Goal: Information Seeking & Learning: Compare options

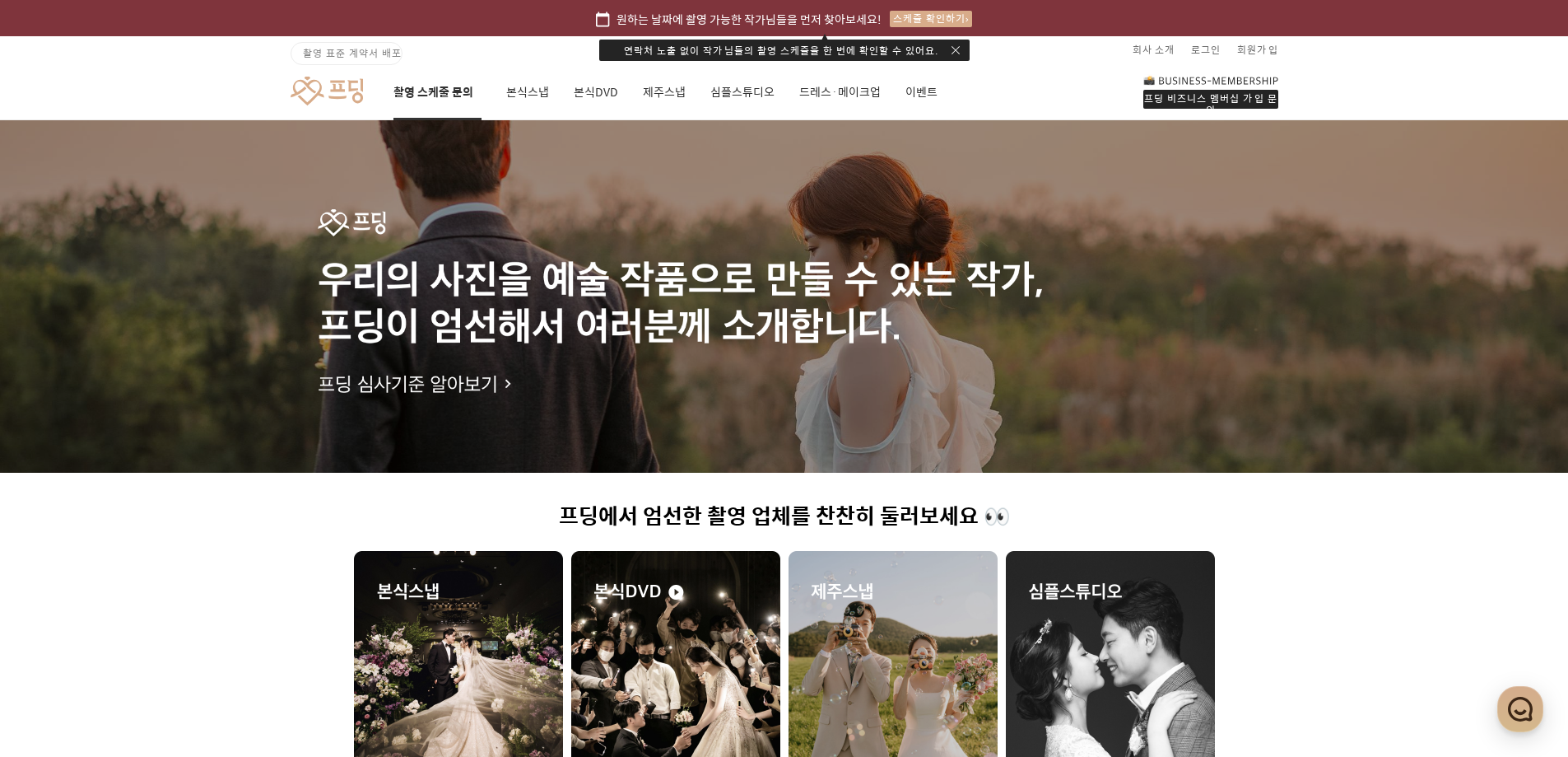
click at [429, 85] on link "촬영 스케줄 문의" at bounding box center [437, 92] width 88 height 56
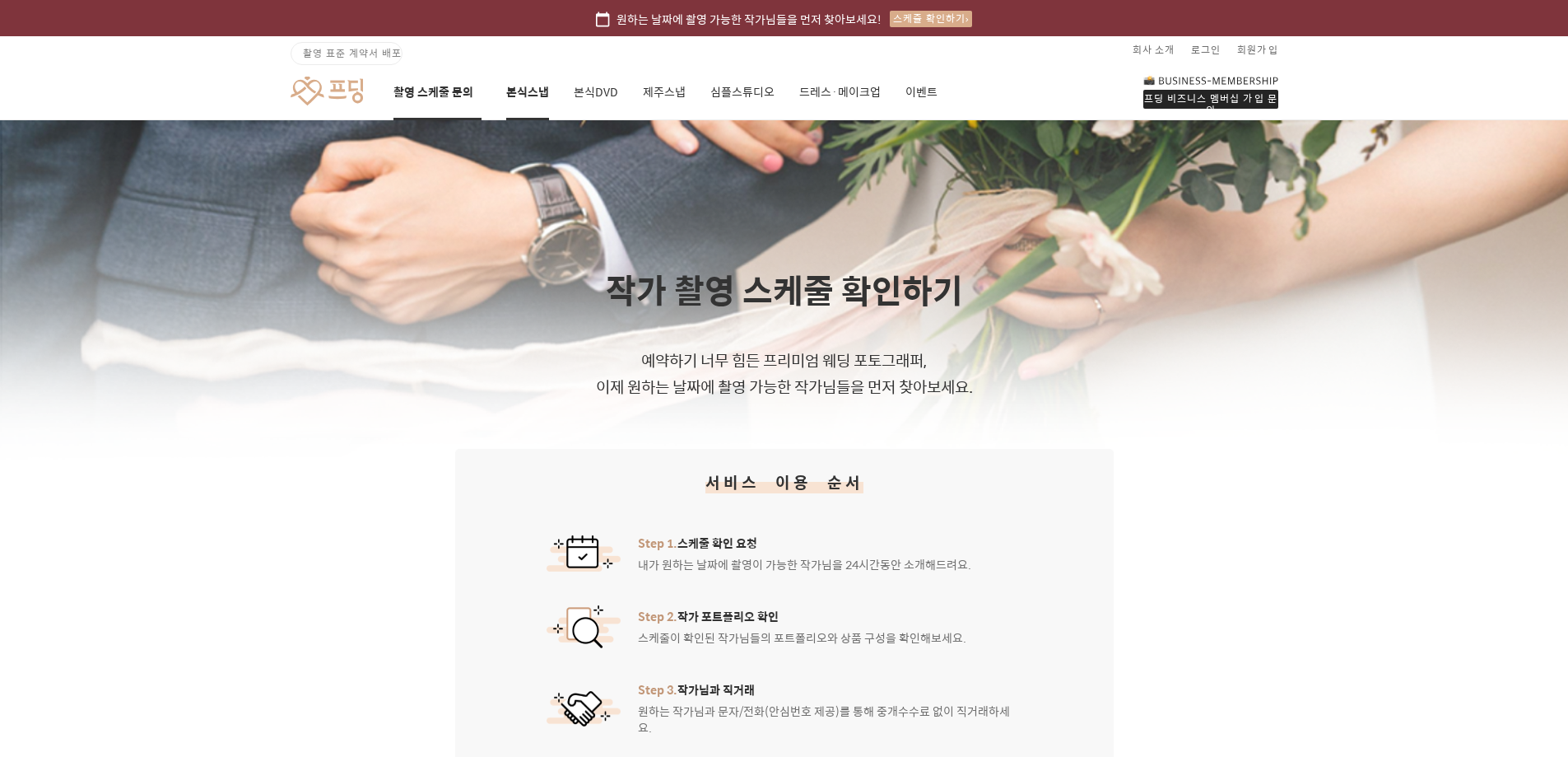
click at [540, 92] on link "본식스냅" at bounding box center [527, 92] width 43 height 56
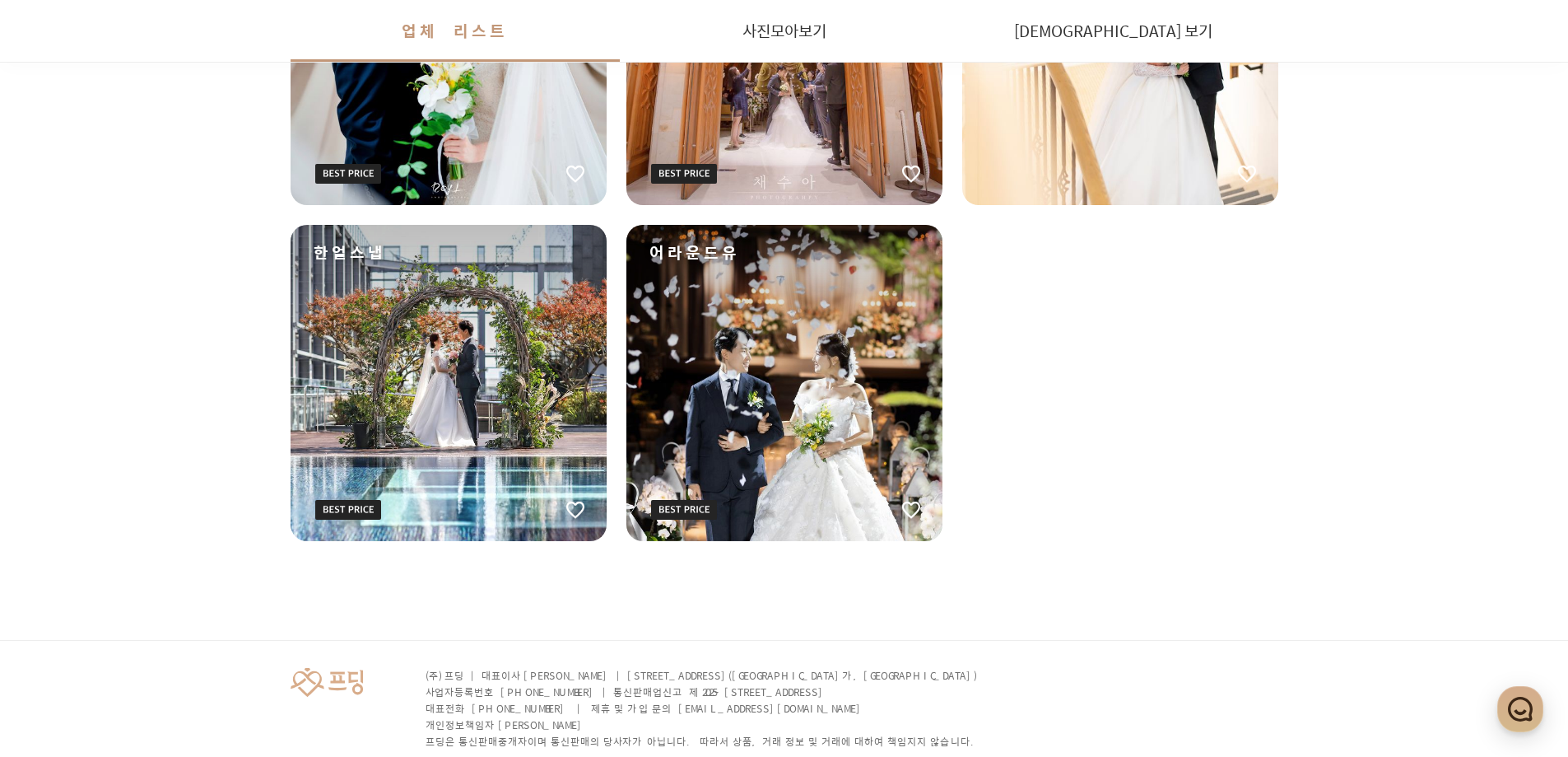
scroll to position [2876, 0]
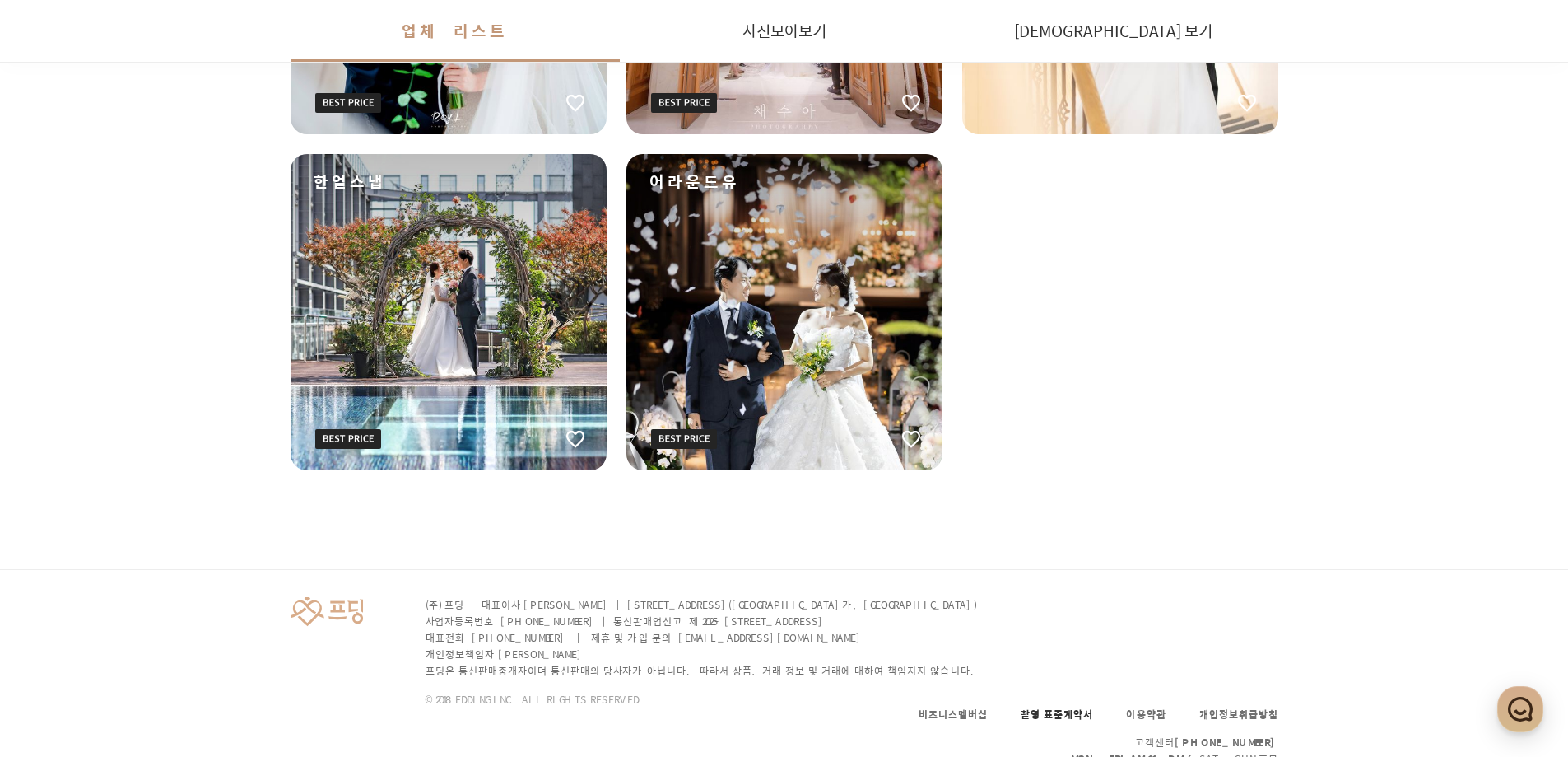
click at [1050, 706] on link "촬영 표준계약서" at bounding box center [1057, 713] width 73 height 15
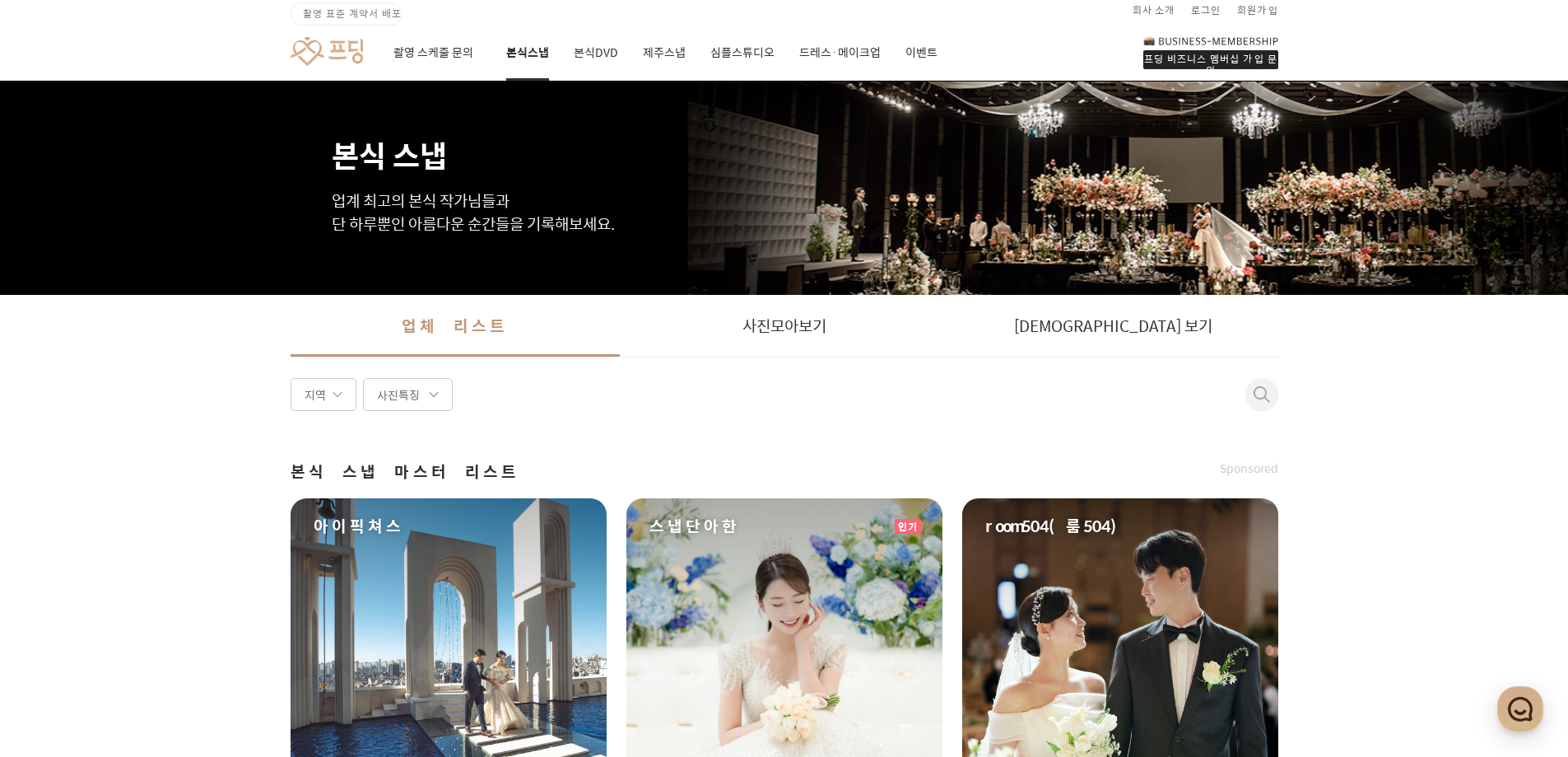
scroll to position [0, 0]
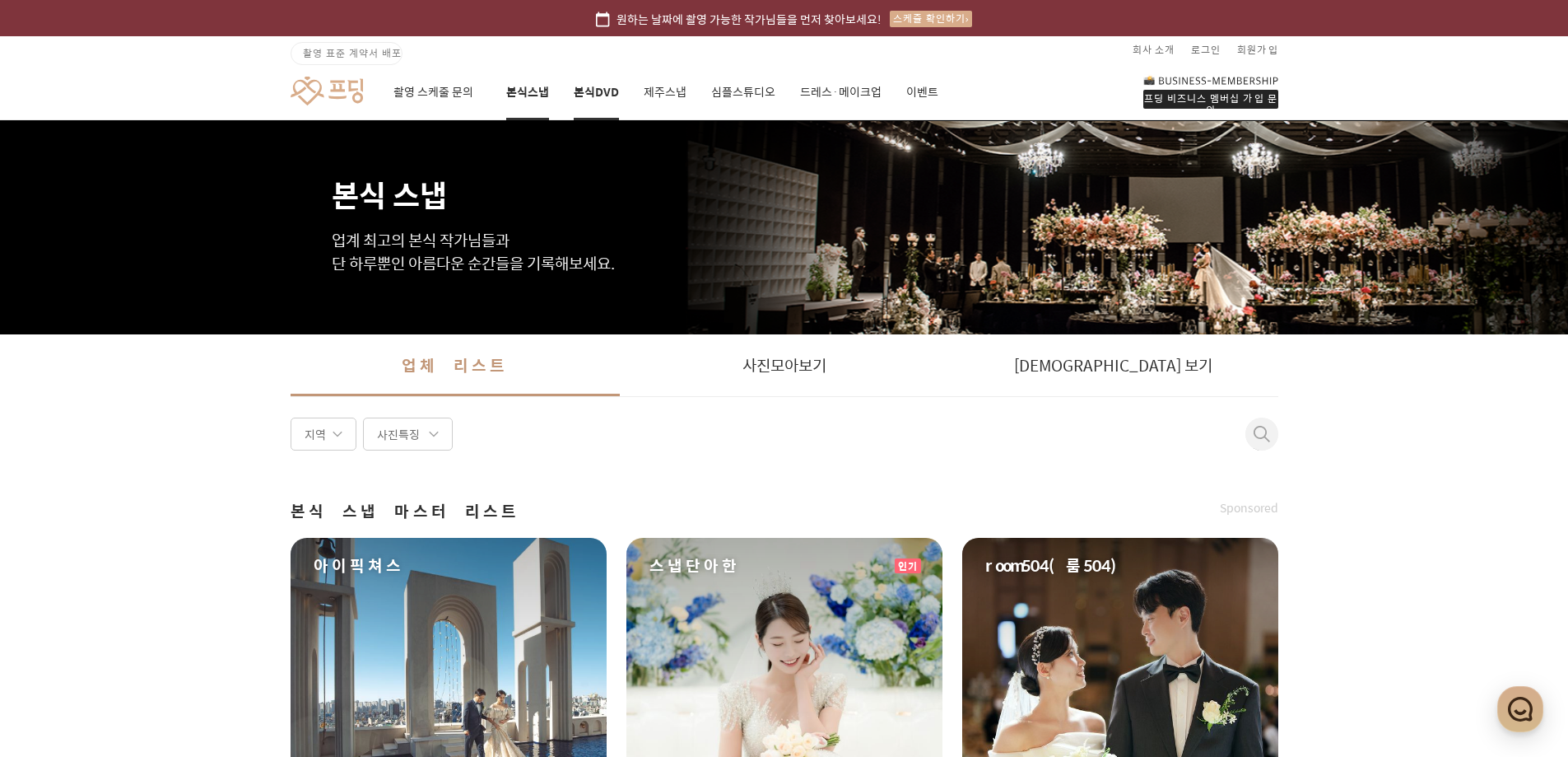
click at [596, 95] on link "본식DVD" at bounding box center [596, 92] width 45 height 56
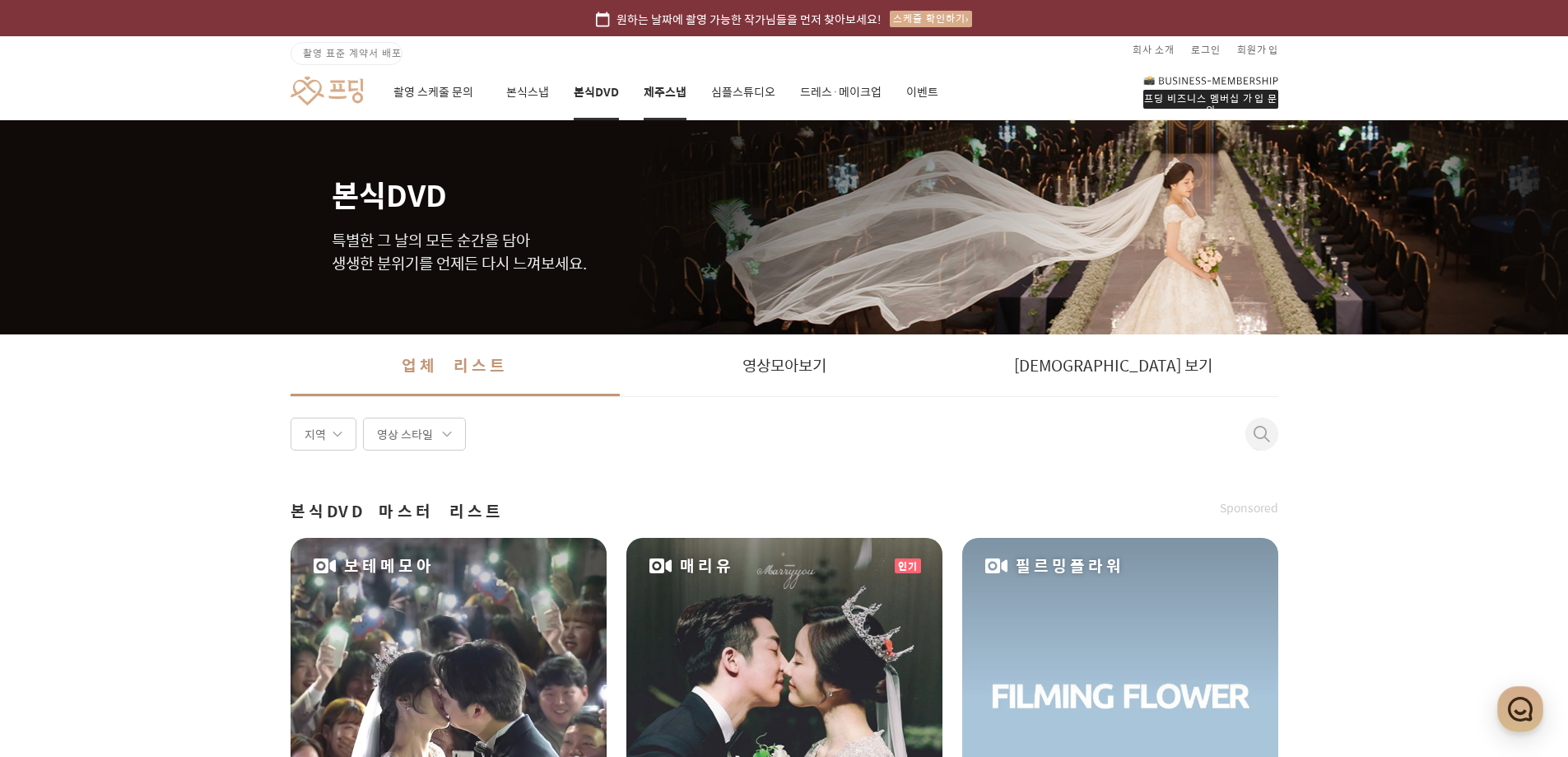
click at [662, 82] on link "제주스냅" at bounding box center [664, 92] width 43 height 56
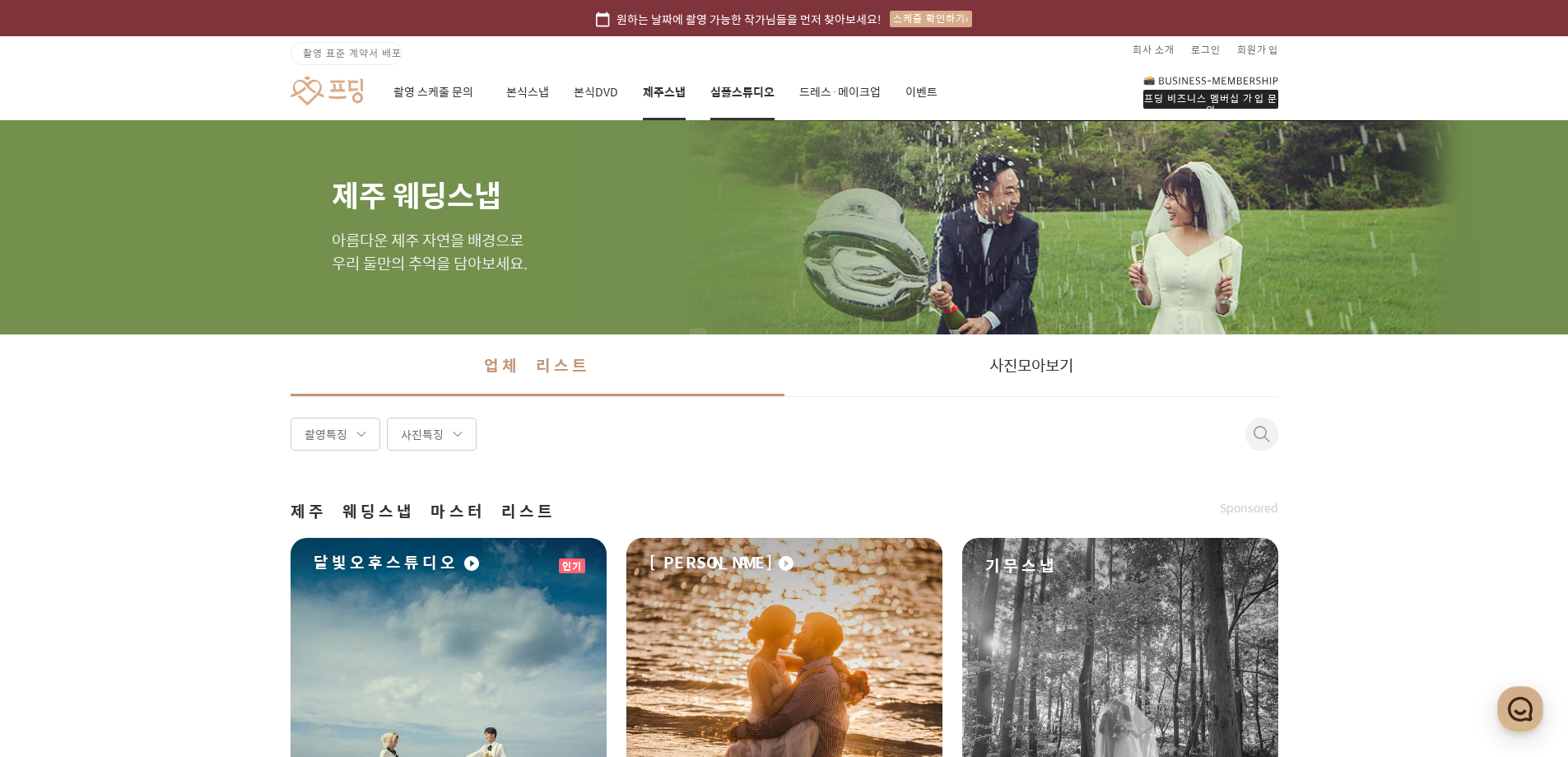
click at [719, 95] on link "심플스튜디오" at bounding box center [742, 92] width 64 height 56
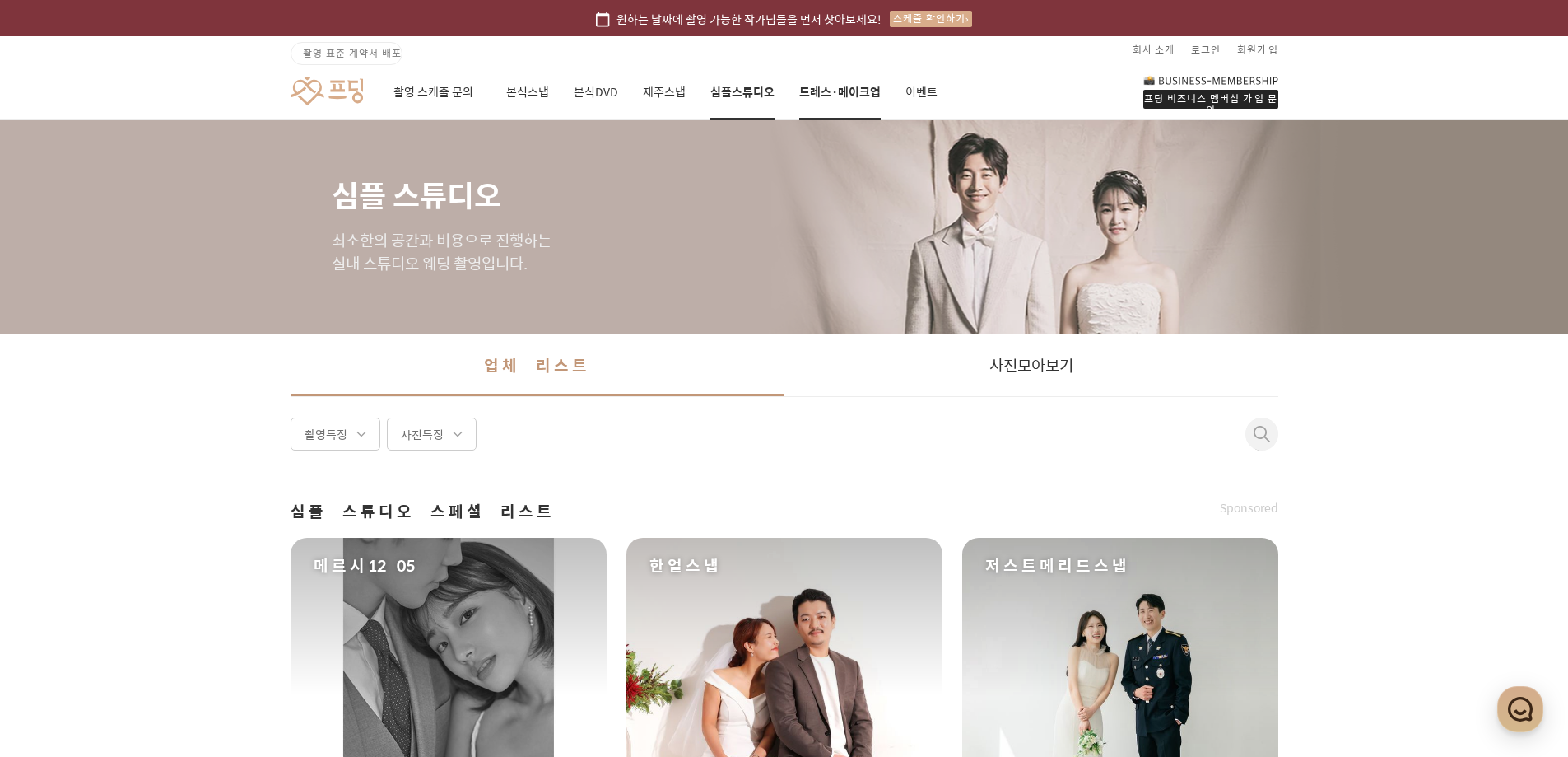
click at [826, 91] on link "드레스·메이크업" at bounding box center [840, 92] width 82 height 56
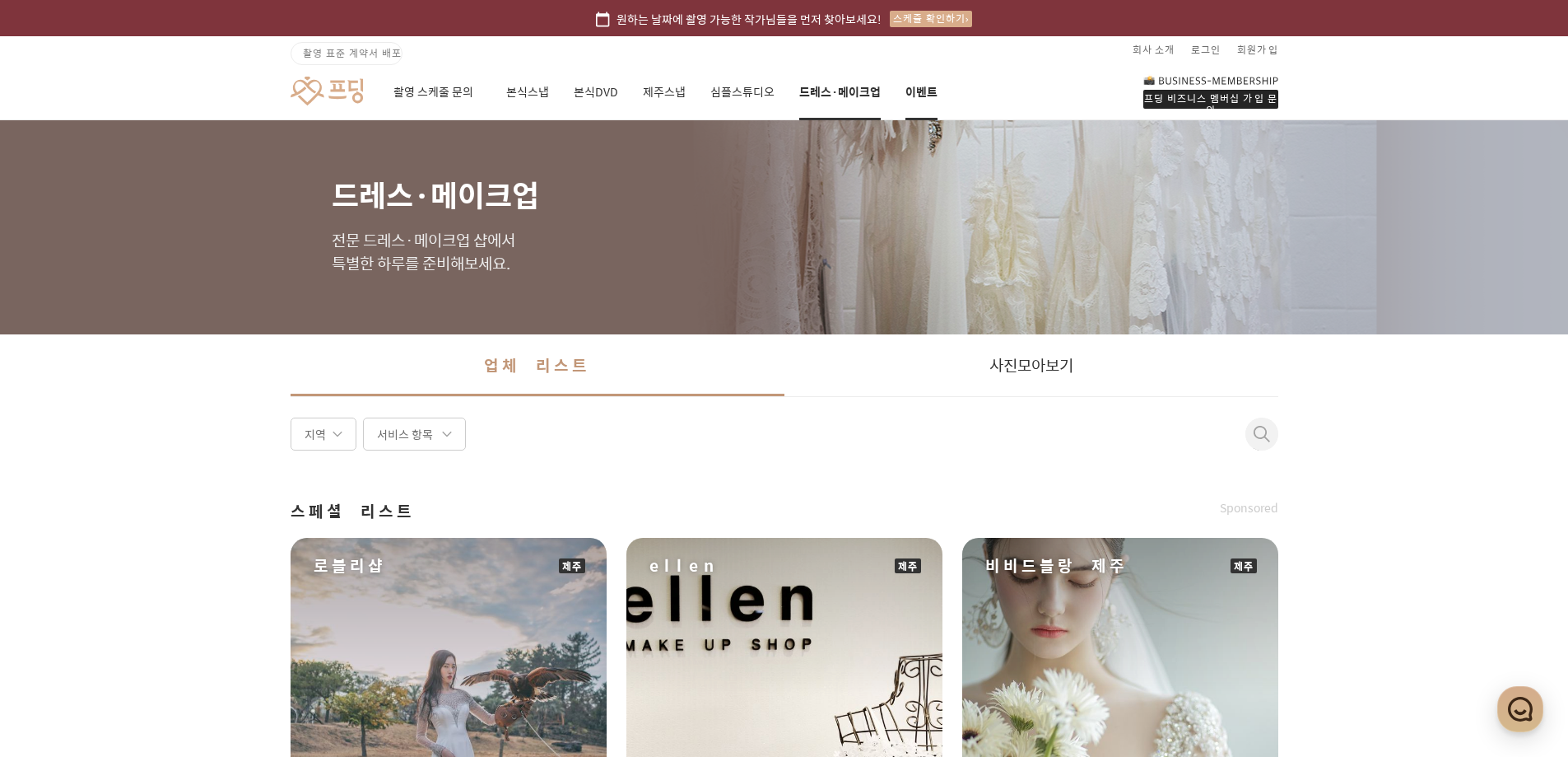
click at [916, 93] on link "이벤트" at bounding box center [921, 92] width 32 height 56
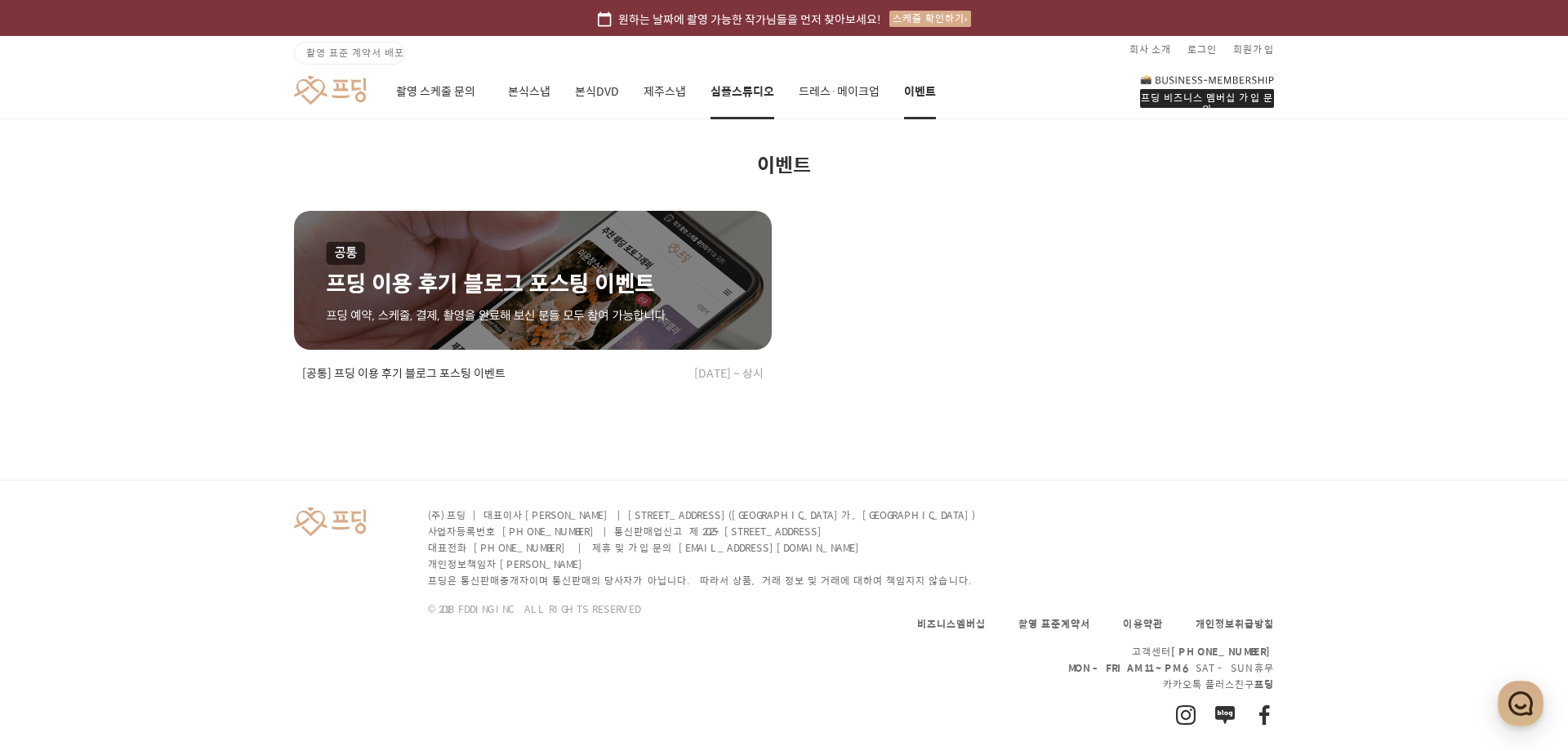
click at [742, 87] on link "심플스튜디오" at bounding box center [742, 92] width 64 height 56
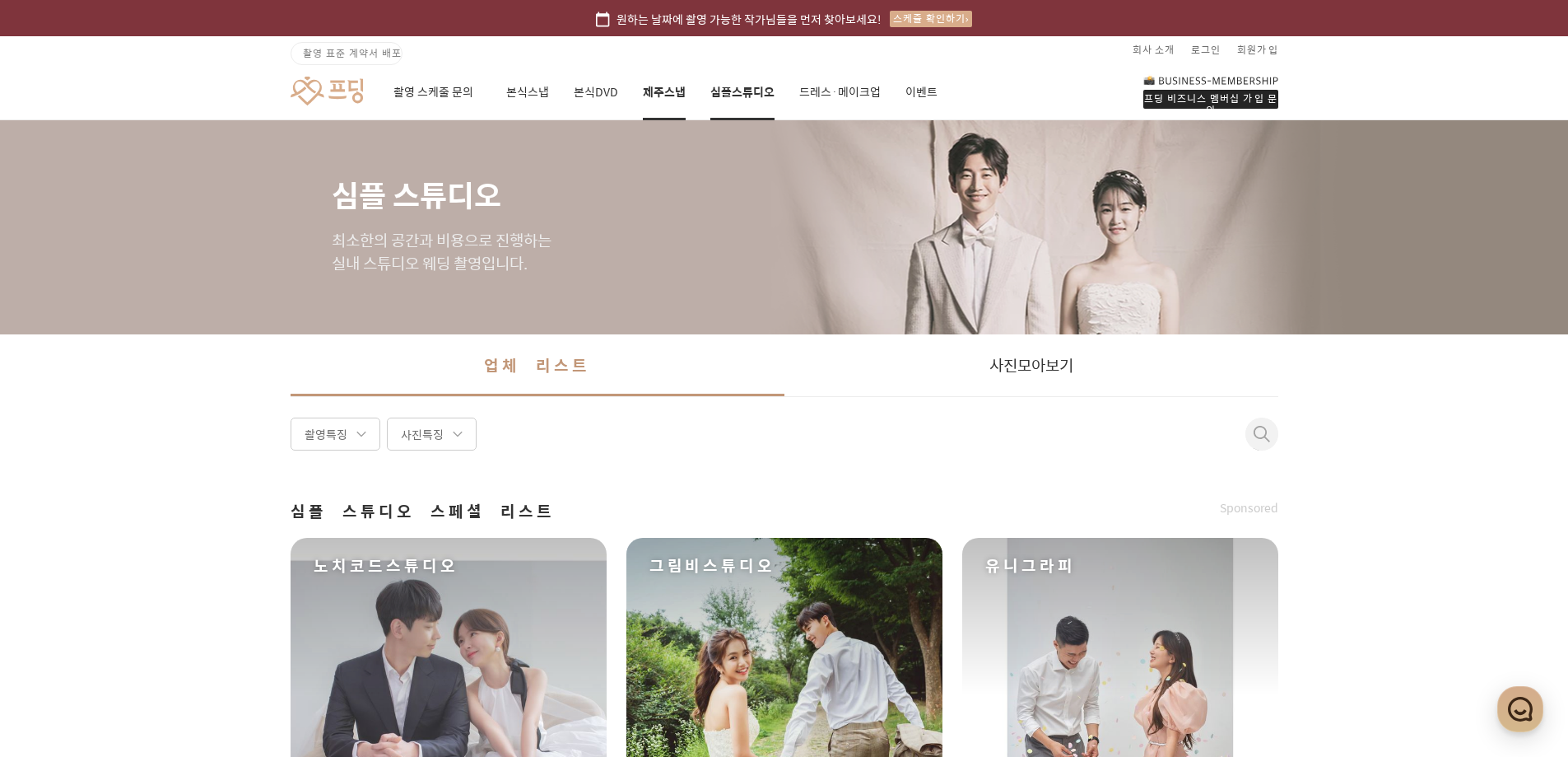
click at [653, 91] on link "제주스냅" at bounding box center [663, 92] width 43 height 56
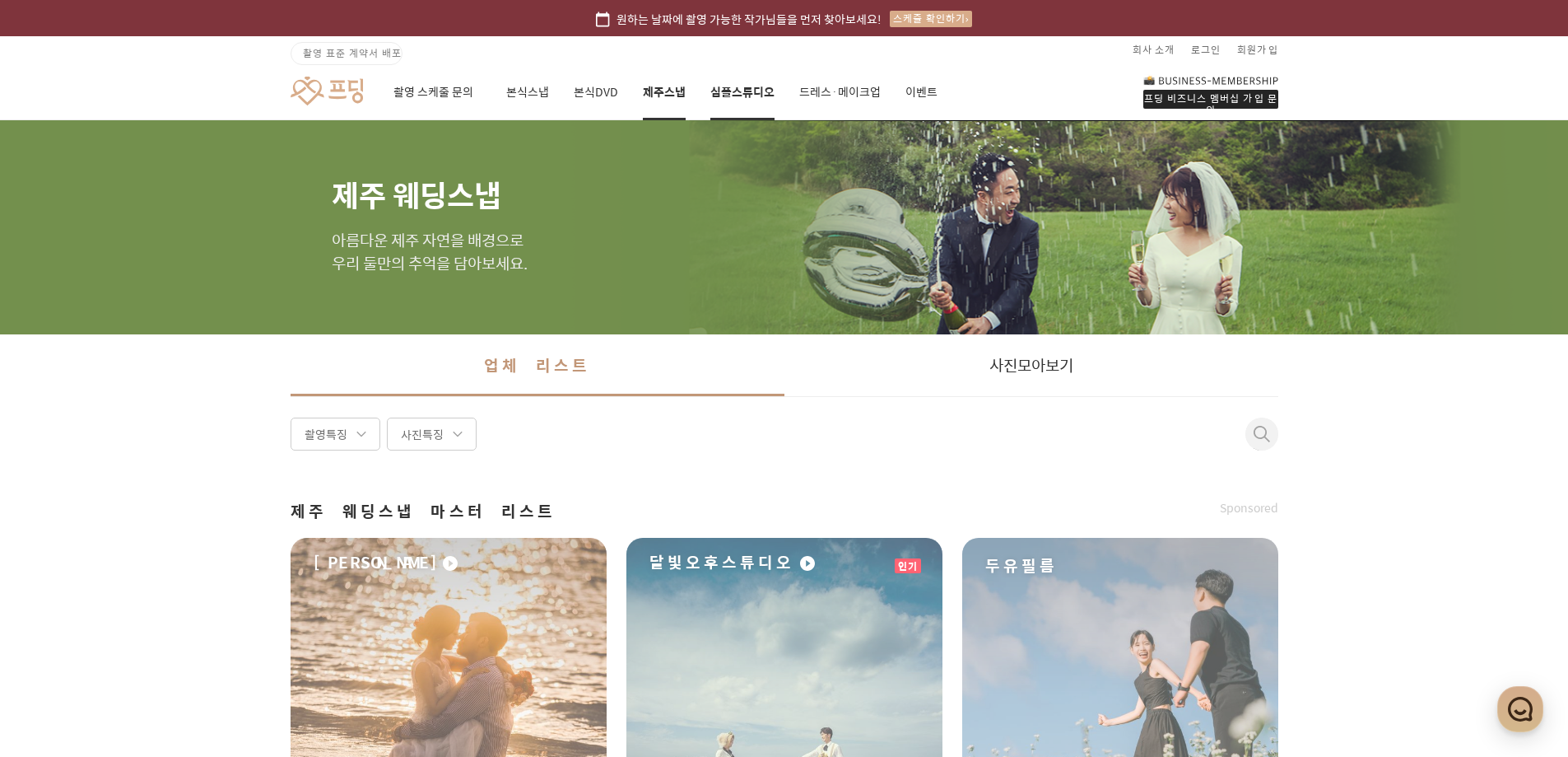
click at [733, 95] on link "심플스튜디오" at bounding box center [742, 92] width 64 height 56
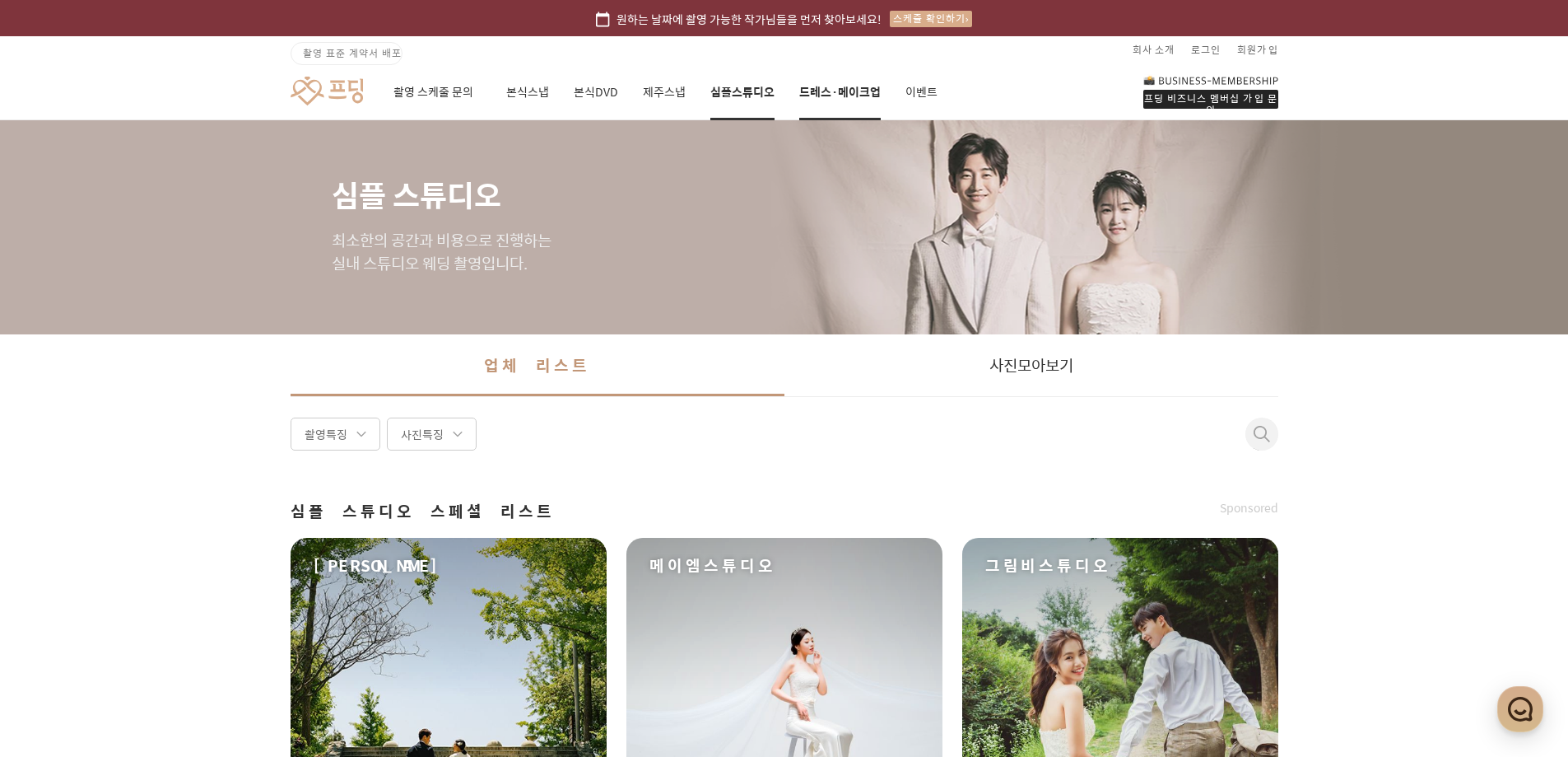
click at [836, 91] on link "드레스·메이크업" at bounding box center [840, 92] width 82 height 56
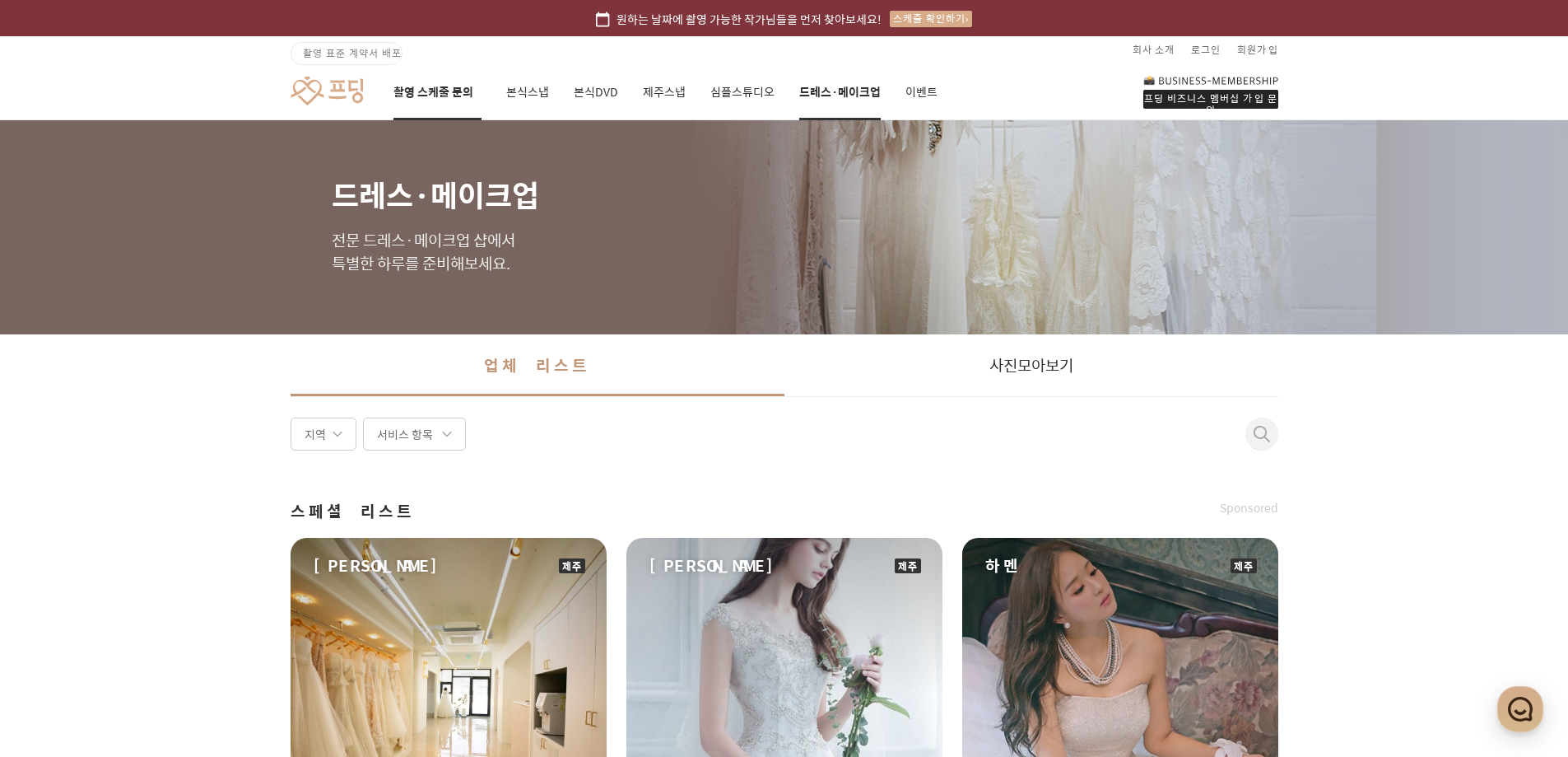
click at [434, 86] on link "촬영 스케줄 문의" at bounding box center [437, 92] width 88 height 56
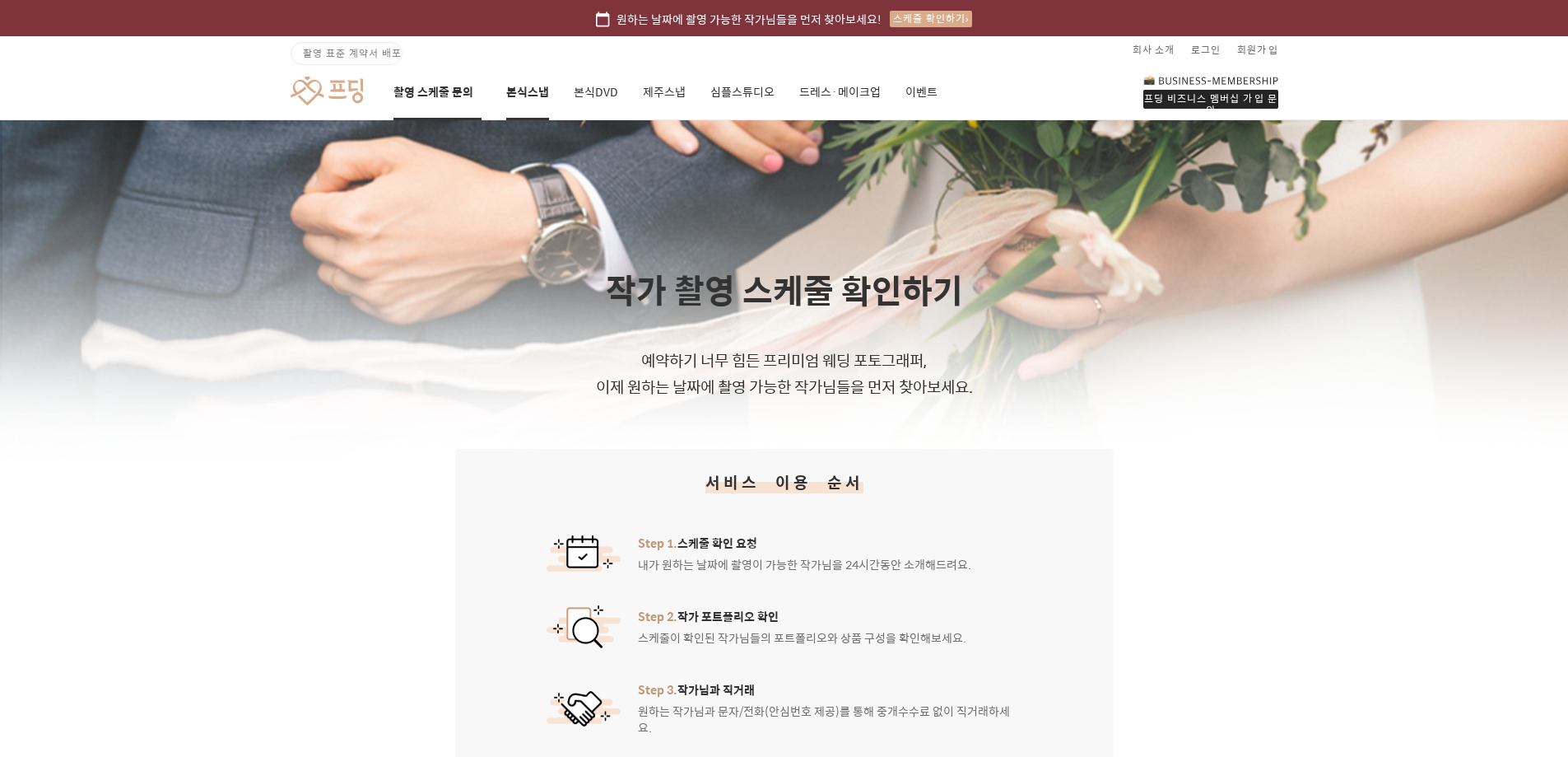
click at [536, 85] on link "본식스냅" at bounding box center [527, 92] width 43 height 56
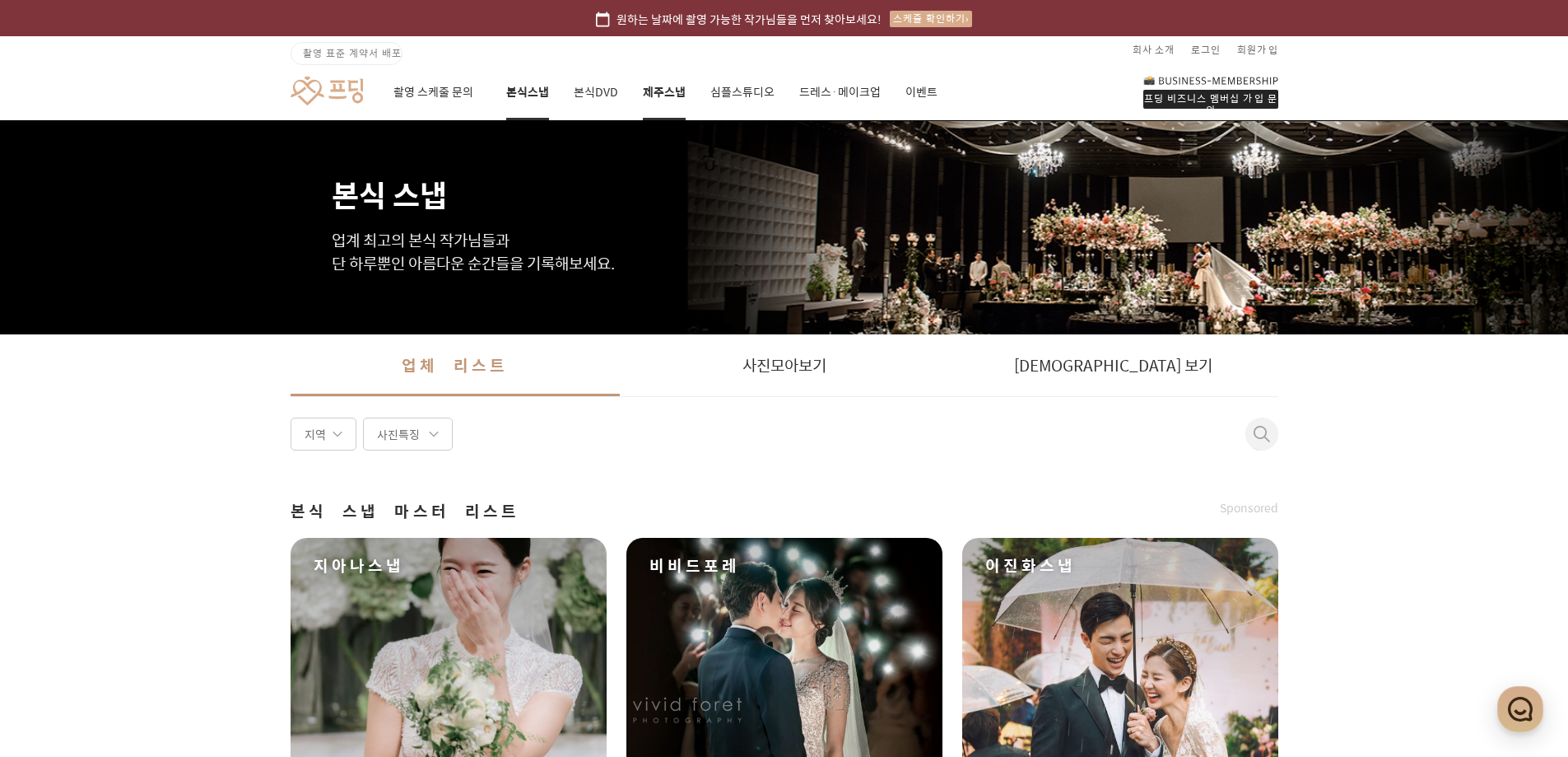
click at [658, 90] on link "제주스냅" at bounding box center [663, 92] width 43 height 56
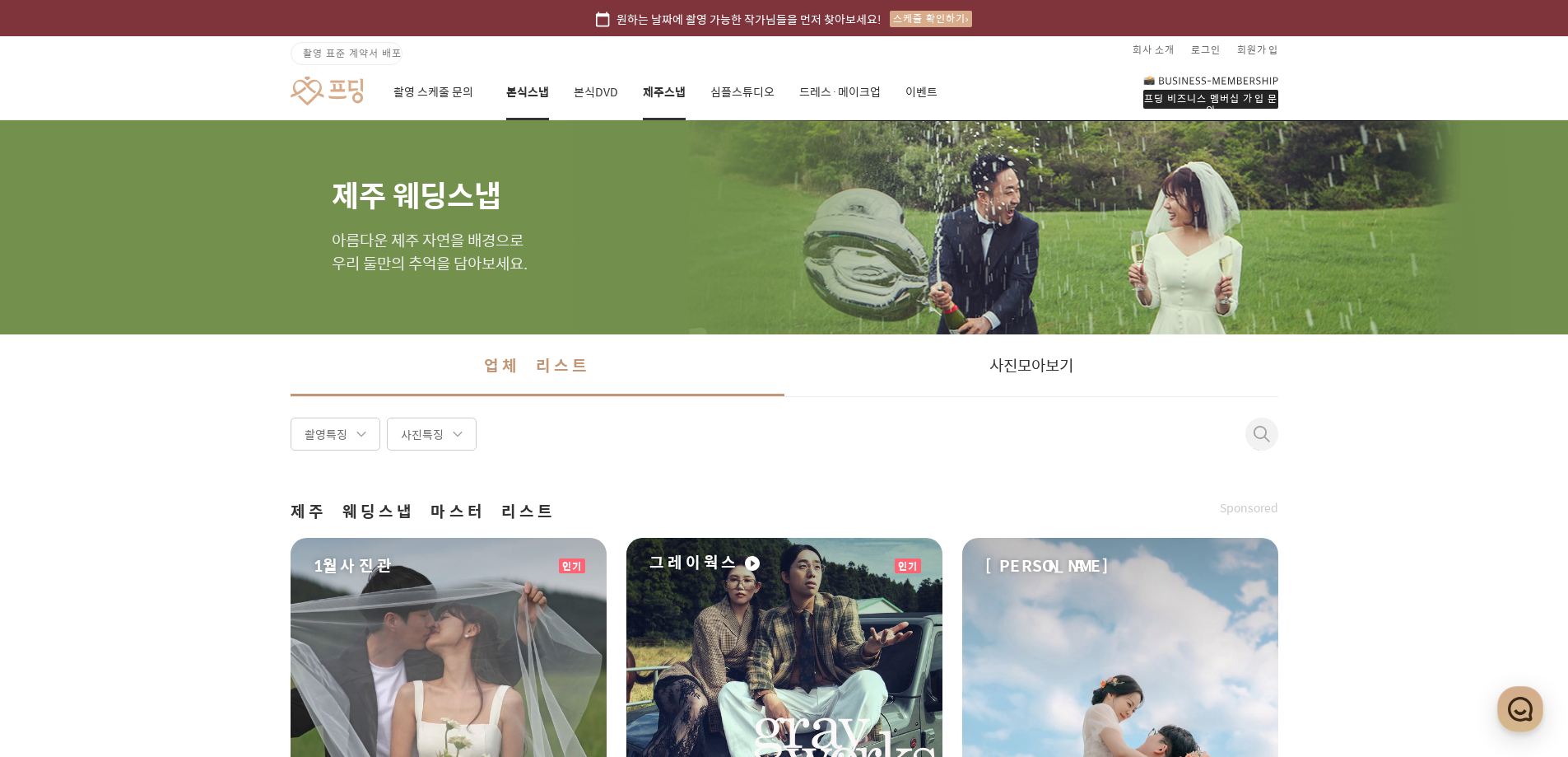
click at [521, 91] on link "본식스냅" at bounding box center [527, 92] width 43 height 56
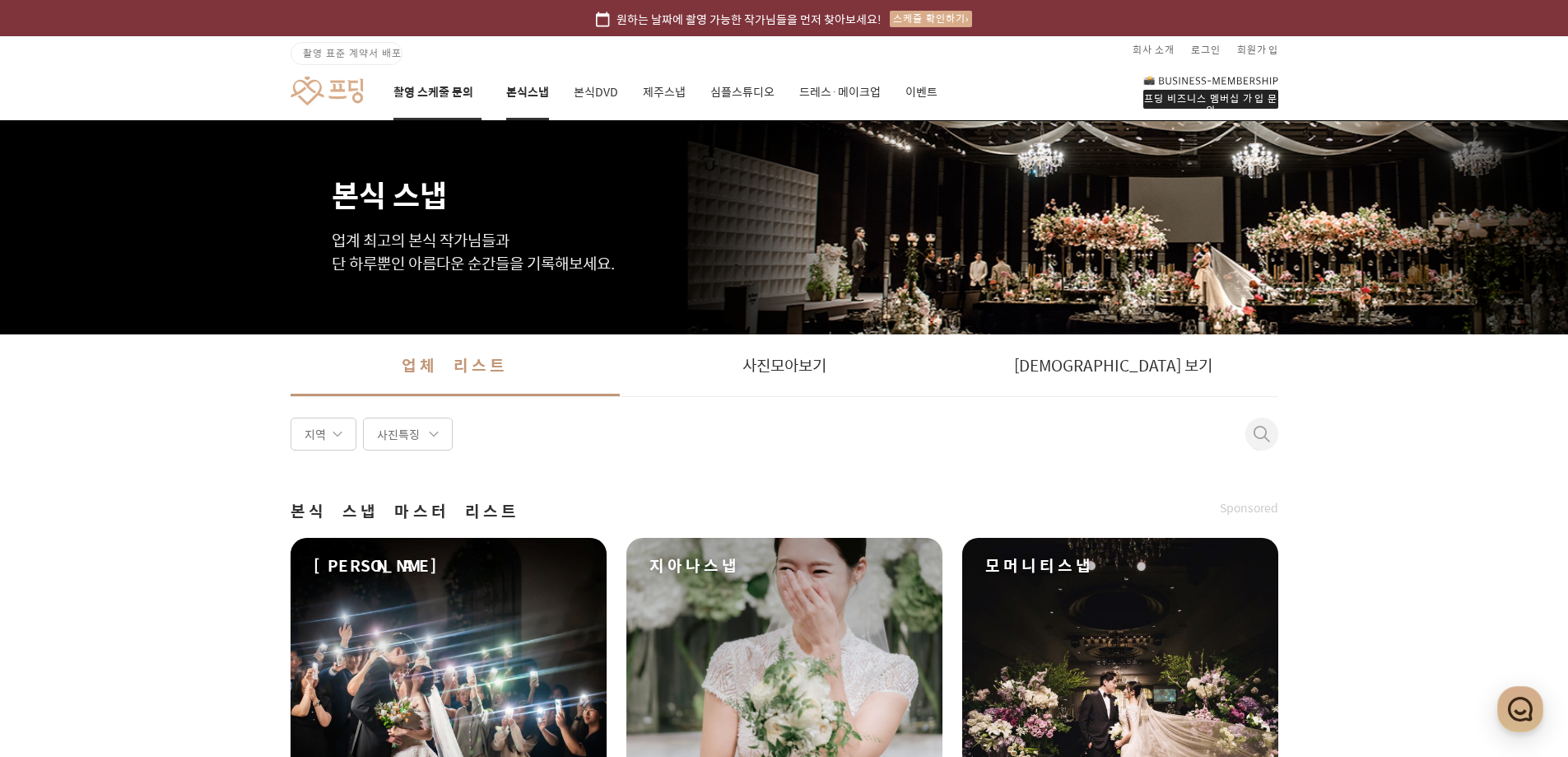
click at [456, 92] on link "촬영 스케줄 문의" at bounding box center [437, 92] width 88 height 56
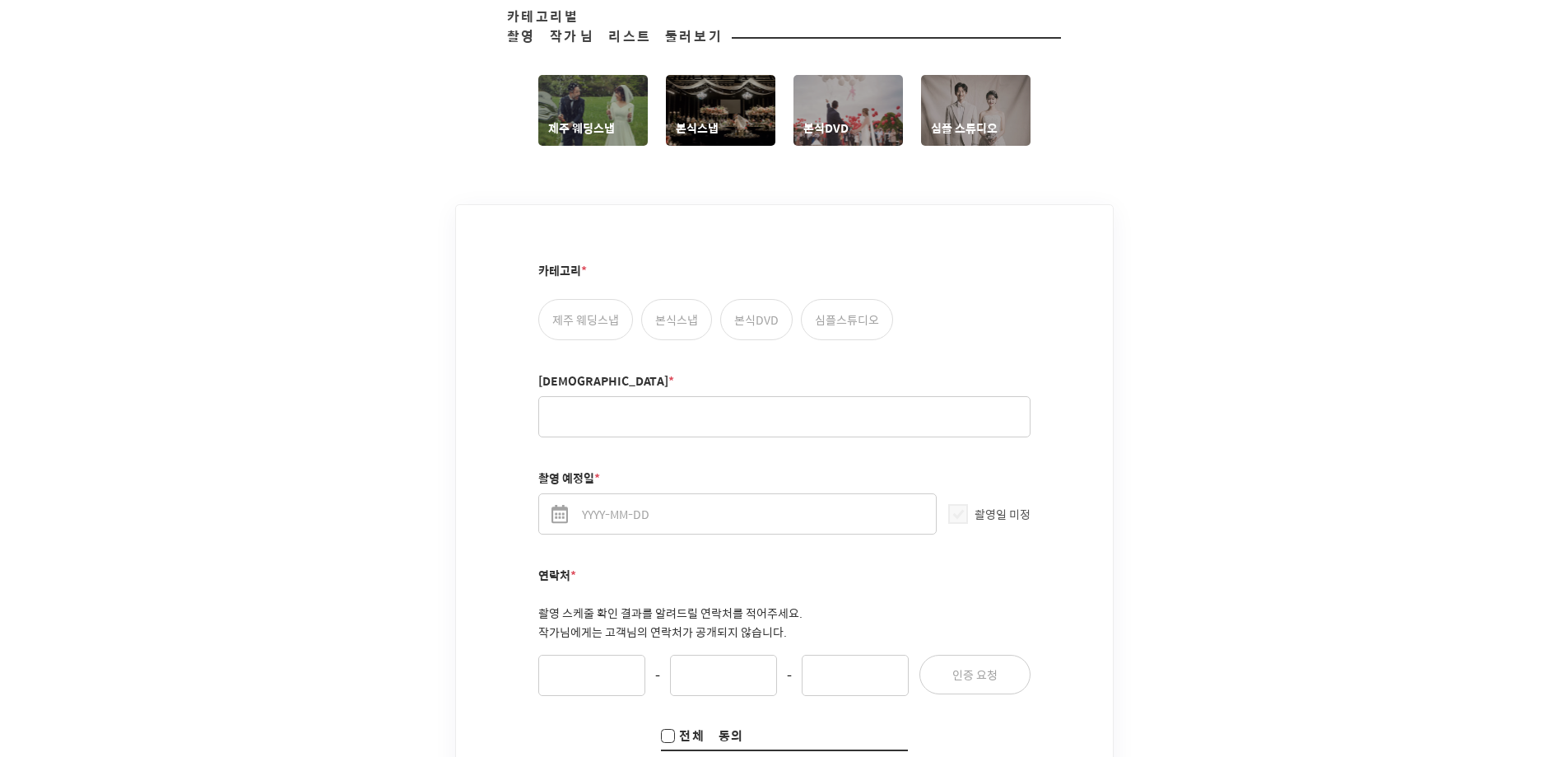
scroll to position [823, 0]
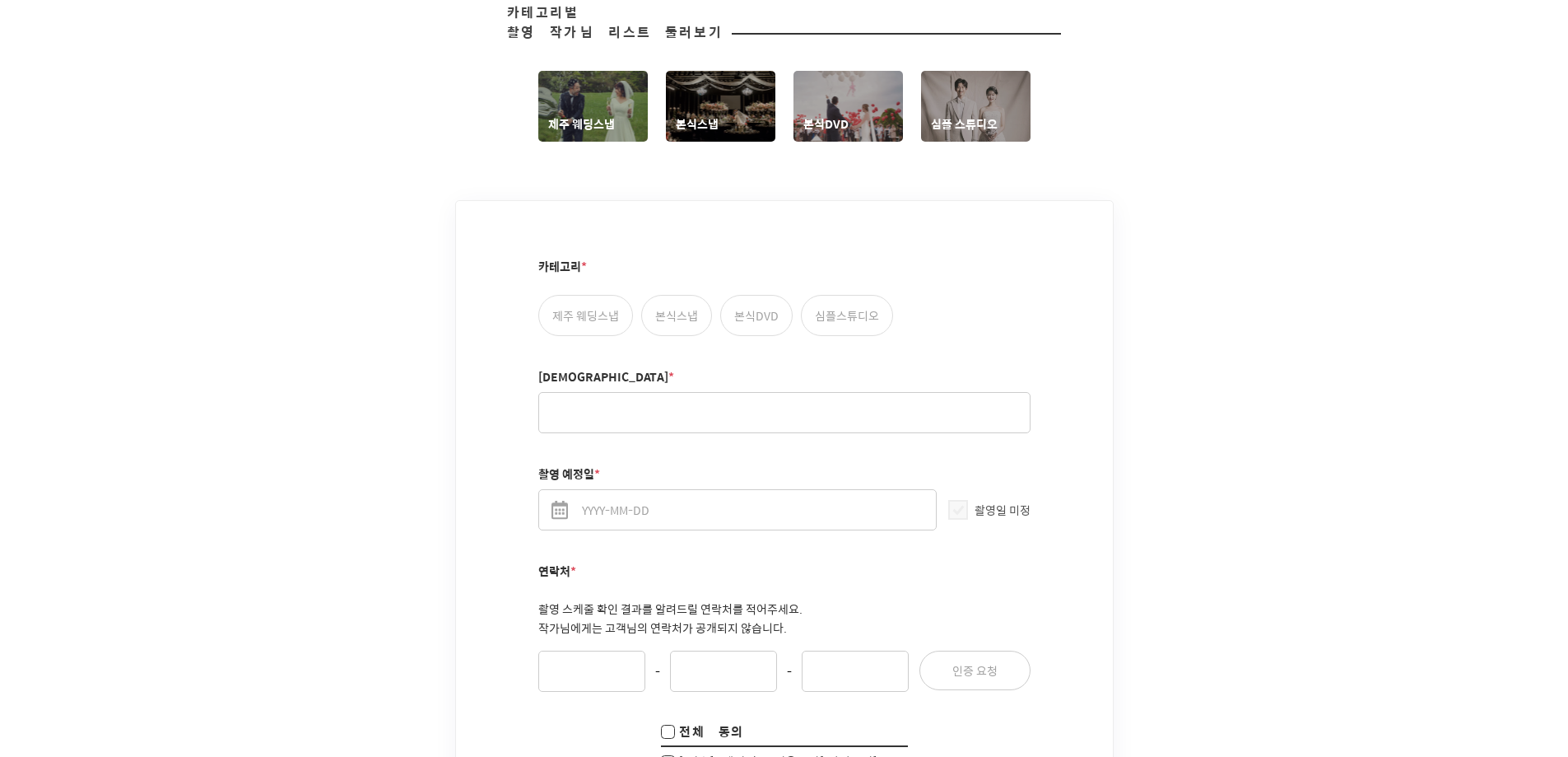
click at [344, 505] on div "작가 촬영 스케줄 확인하기 예약하기 너무 힘든 프리미엄 웨딩 포토그래퍼, 이제 원하는 날짜에 촬영 가능한 작가님들을 먼저 찾아보세요. 서비스 …" at bounding box center [784, 139] width 1568 height 1685
click at [398, 566] on div "작가 촬영 스케줄 확인하기 예약하기 너무 힘든 프리미엄 웨딩 포토그래퍼, 이제 원하는 날짜에 촬영 가능한 작가님들을 먼저 찾아보세요. 서비스 …" at bounding box center [784, 139] width 1568 height 1685
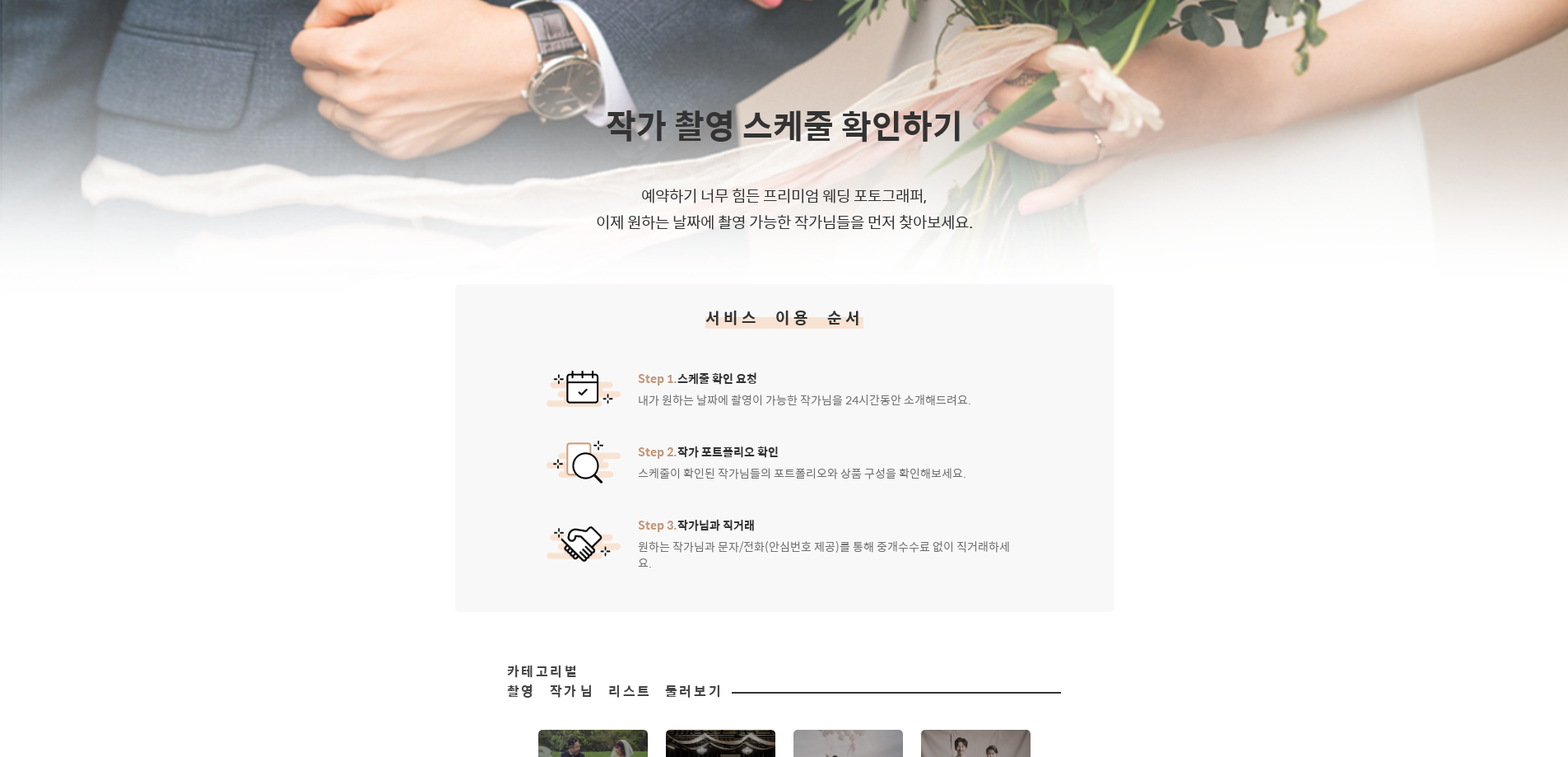
scroll to position [329, 0]
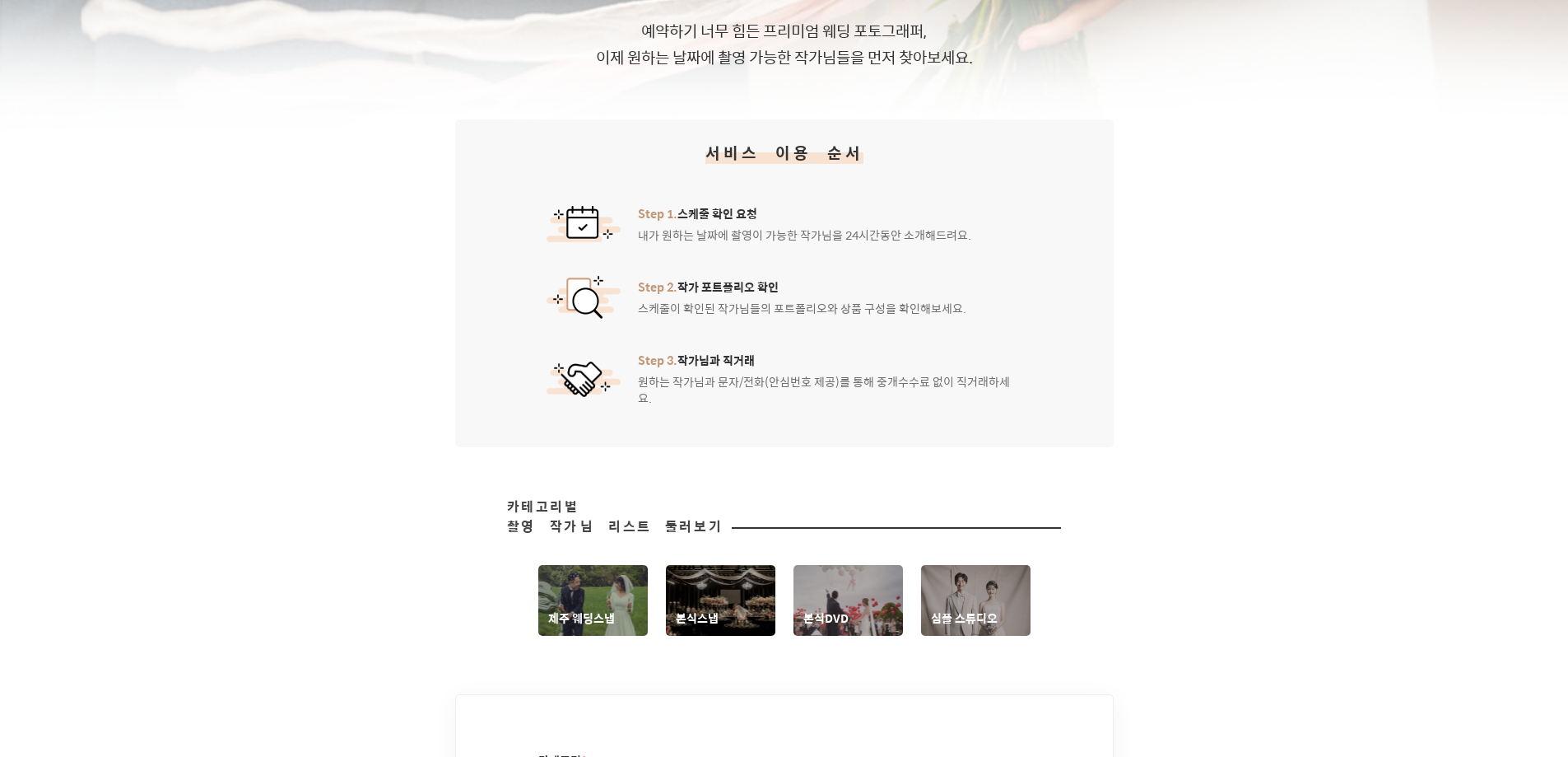
click at [347, 525] on div "카테고리별 촬영 작가님 리스트 둘러보기 제주 웨딩스냅 본식스냅 본식DVD 심플 스튜디오" at bounding box center [784, 566] width 1568 height 139
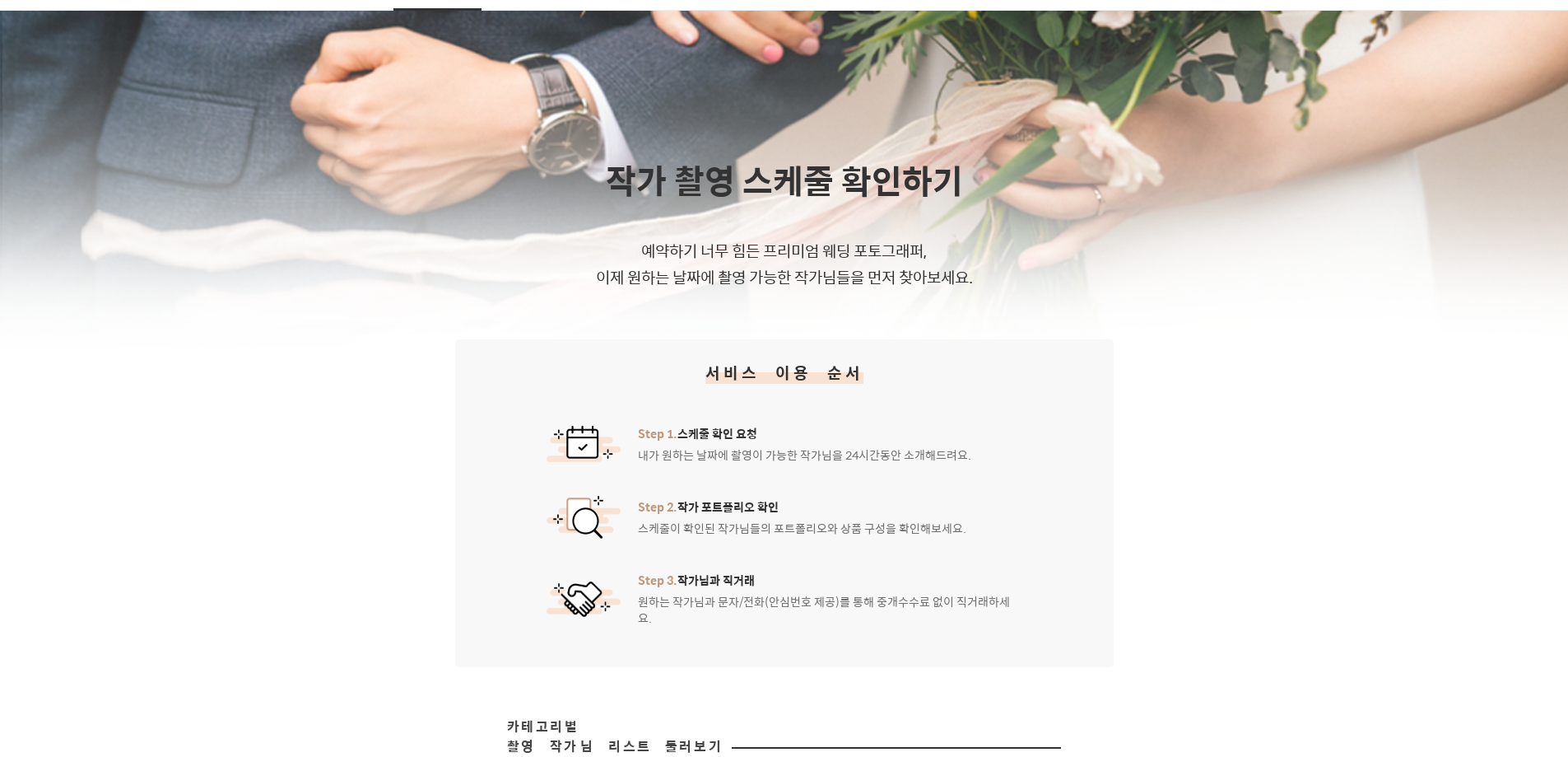
scroll to position [0, 0]
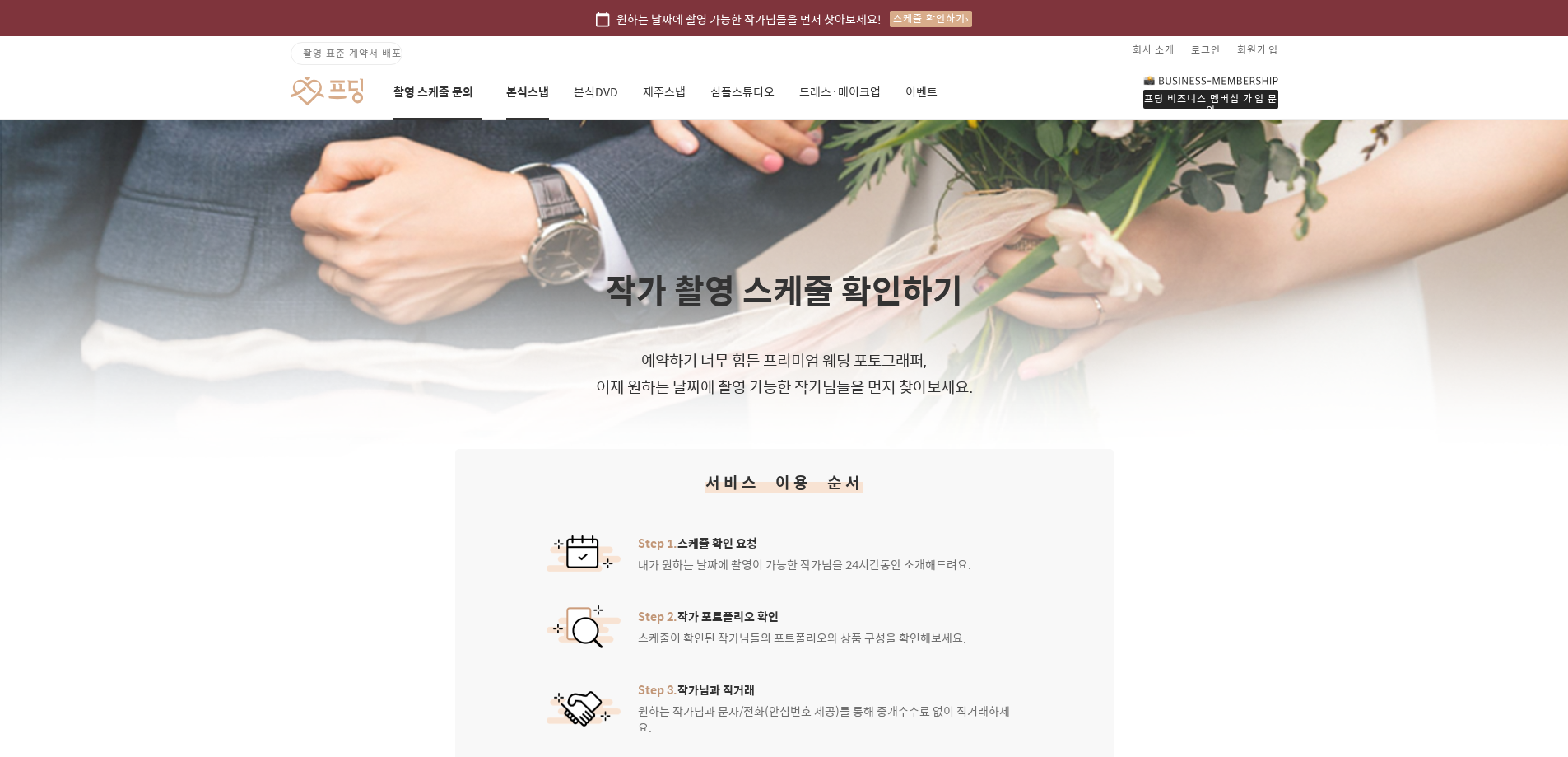
click at [542, 85] on link "본식스냅" at bounding box center [527, 92] width 43 height 56
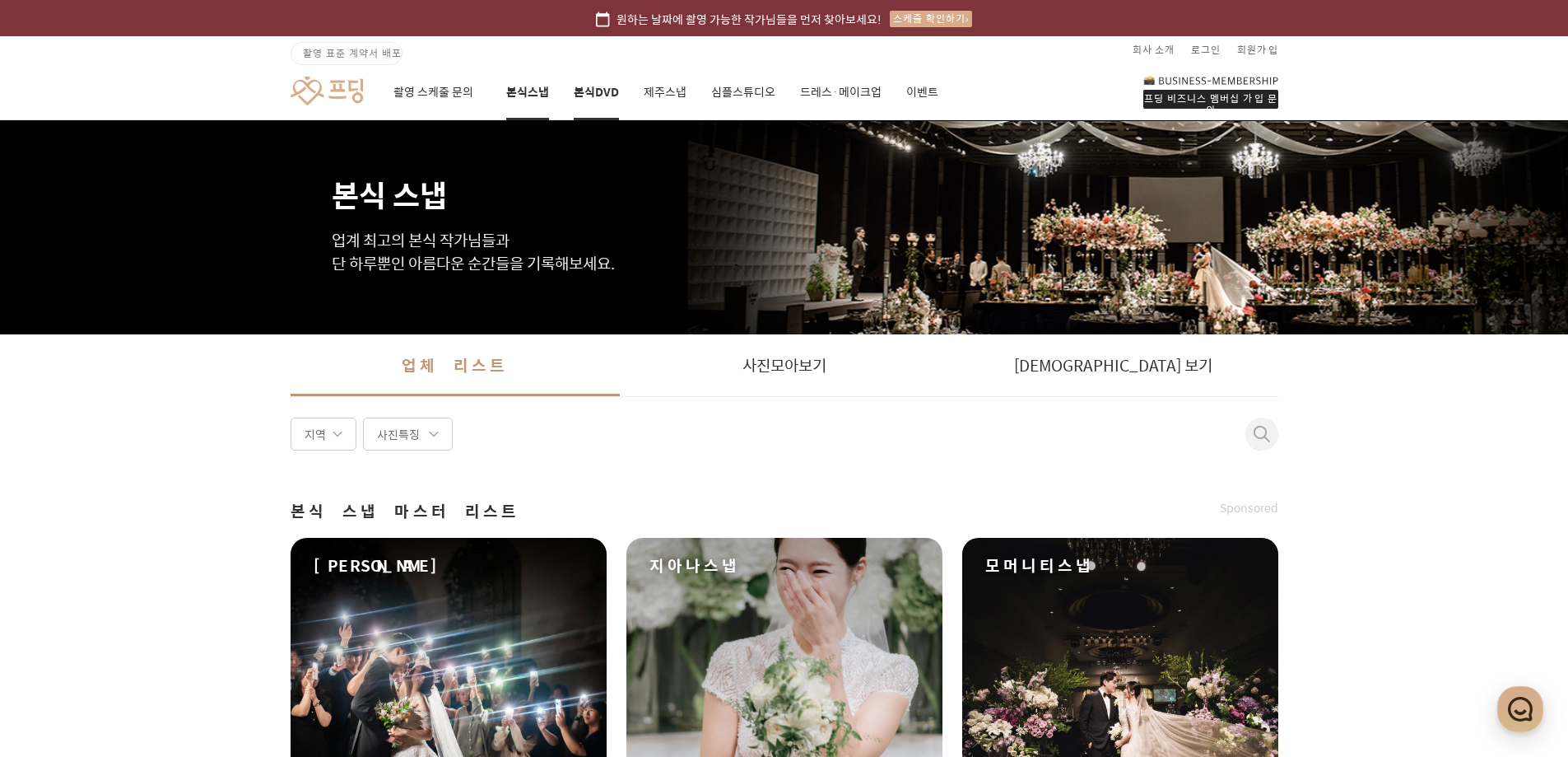
click at [592, 93] on link "본식DVD" at bounding box center [596, 92] width 45 height 56
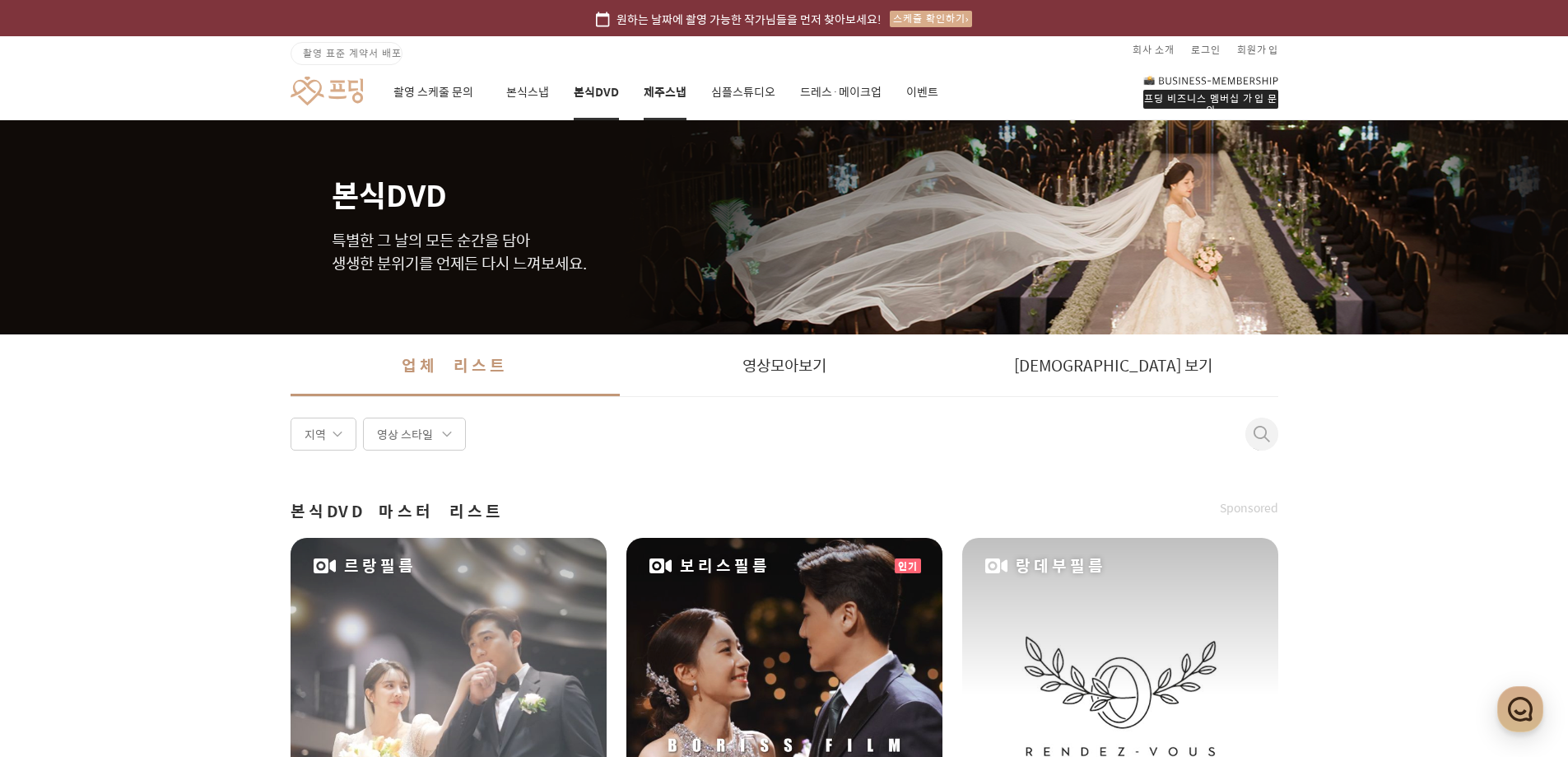
click at [653, 90] on link "제주스냅" at bounding box center [664, 92] width 43 height 56
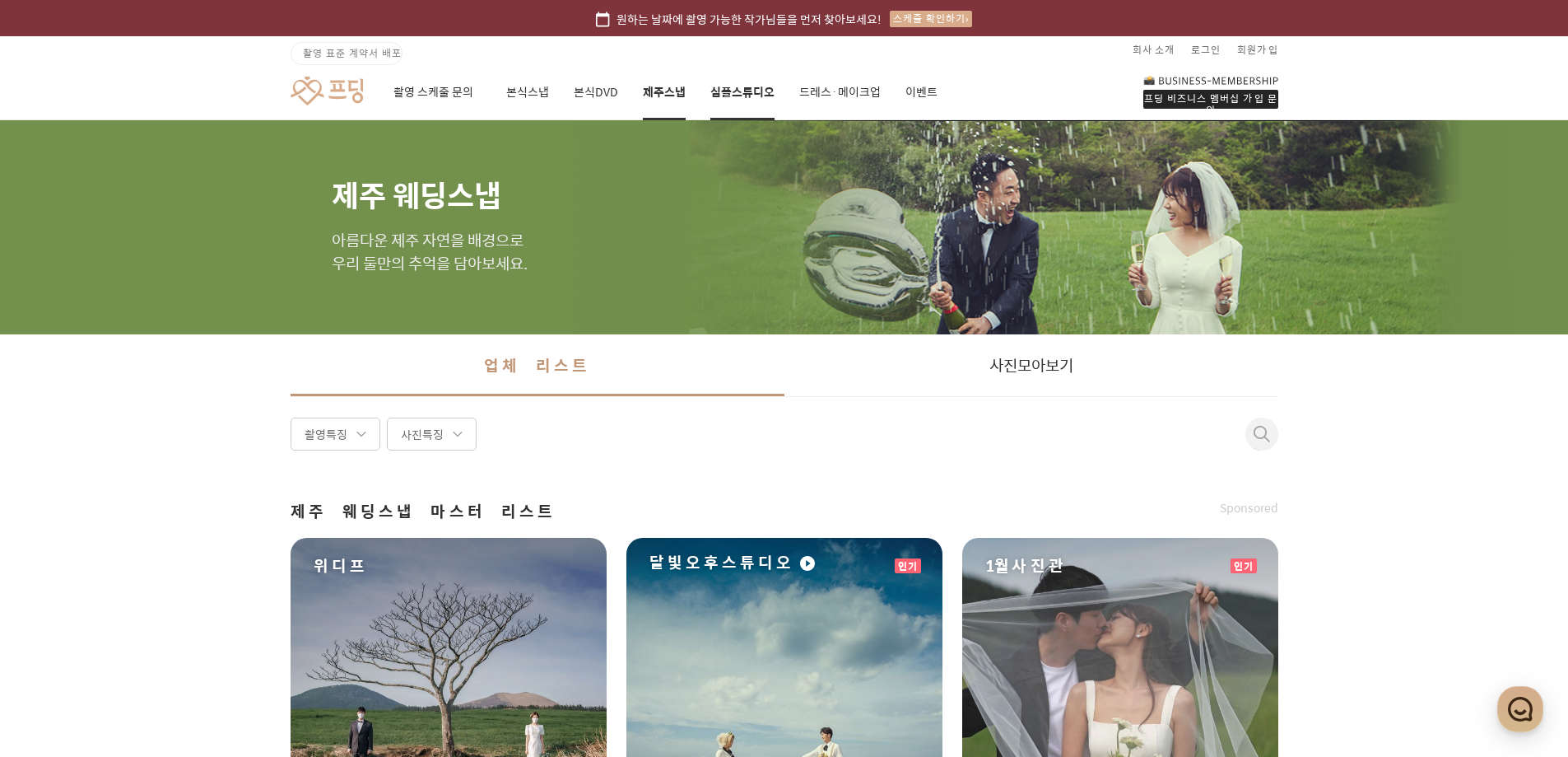
click at [750, 94] on link "심플스튜디오" at bounding box center [742, 92] width 64 height 56
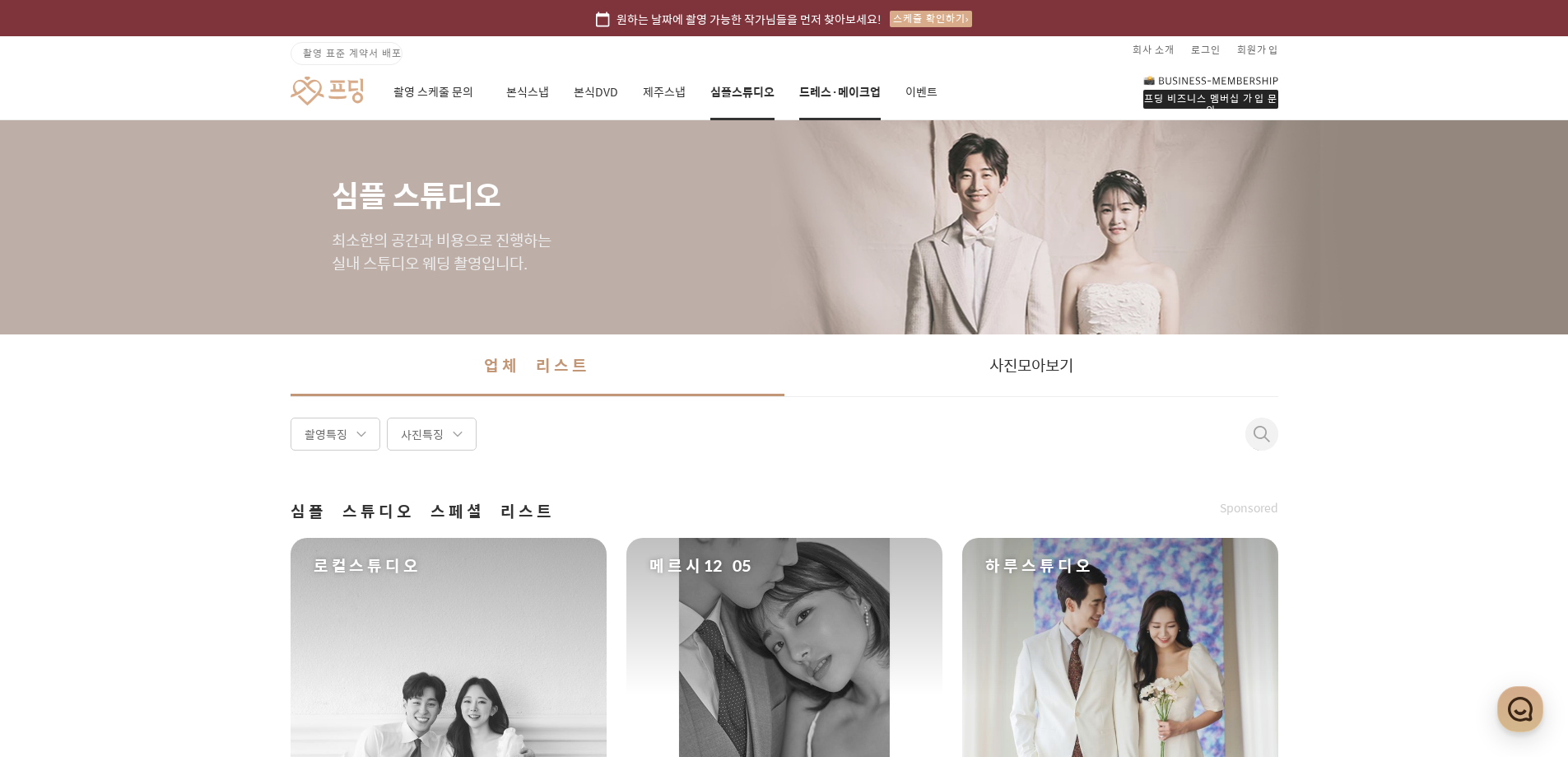
click at [823, 84] on link "드레스·메이크업" at bounding box center [840, 92] width 82 height 56
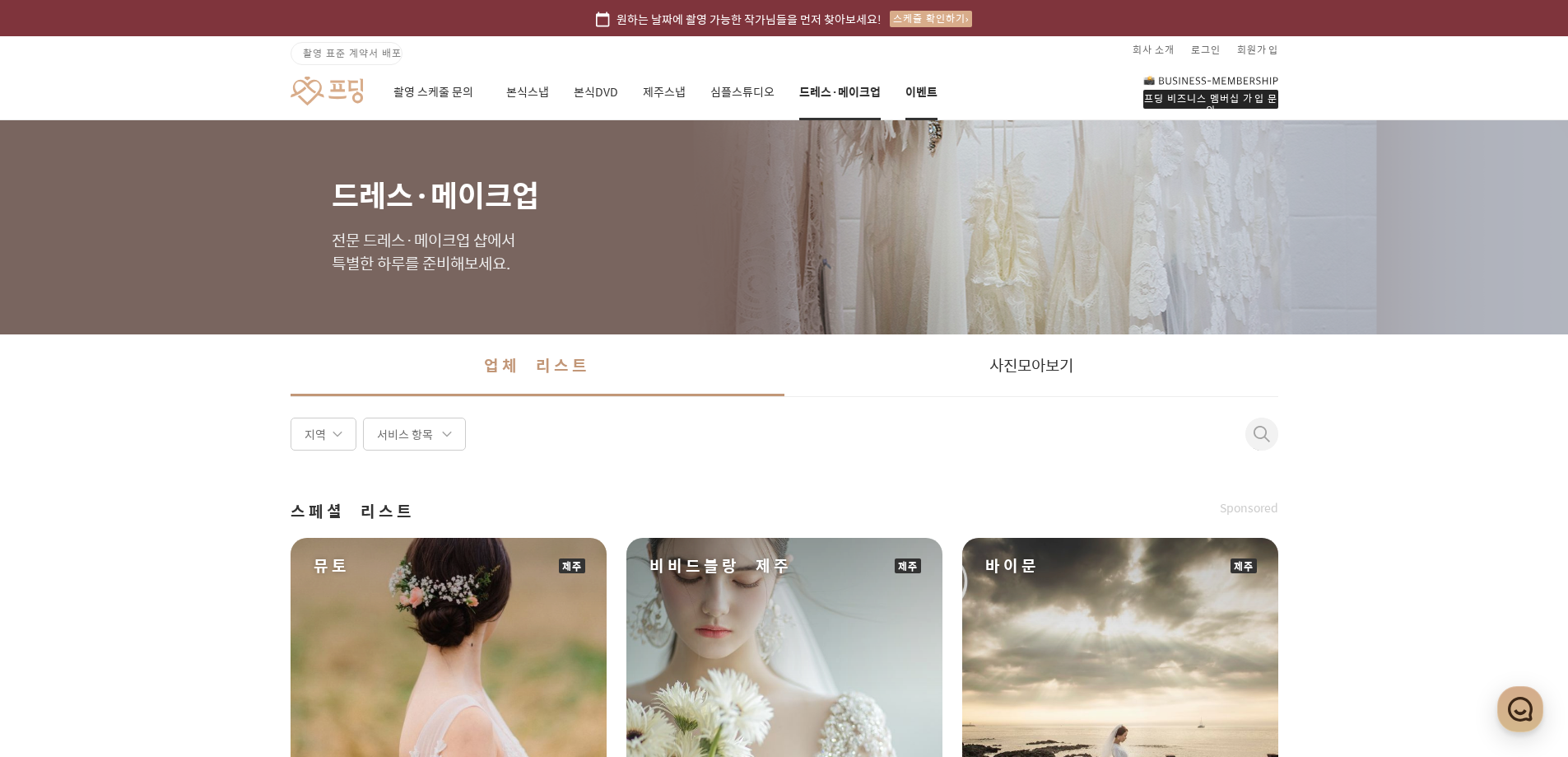
click at [915, 80] on link "이벤트" at bounding box center [921, 92] width 32 height 56
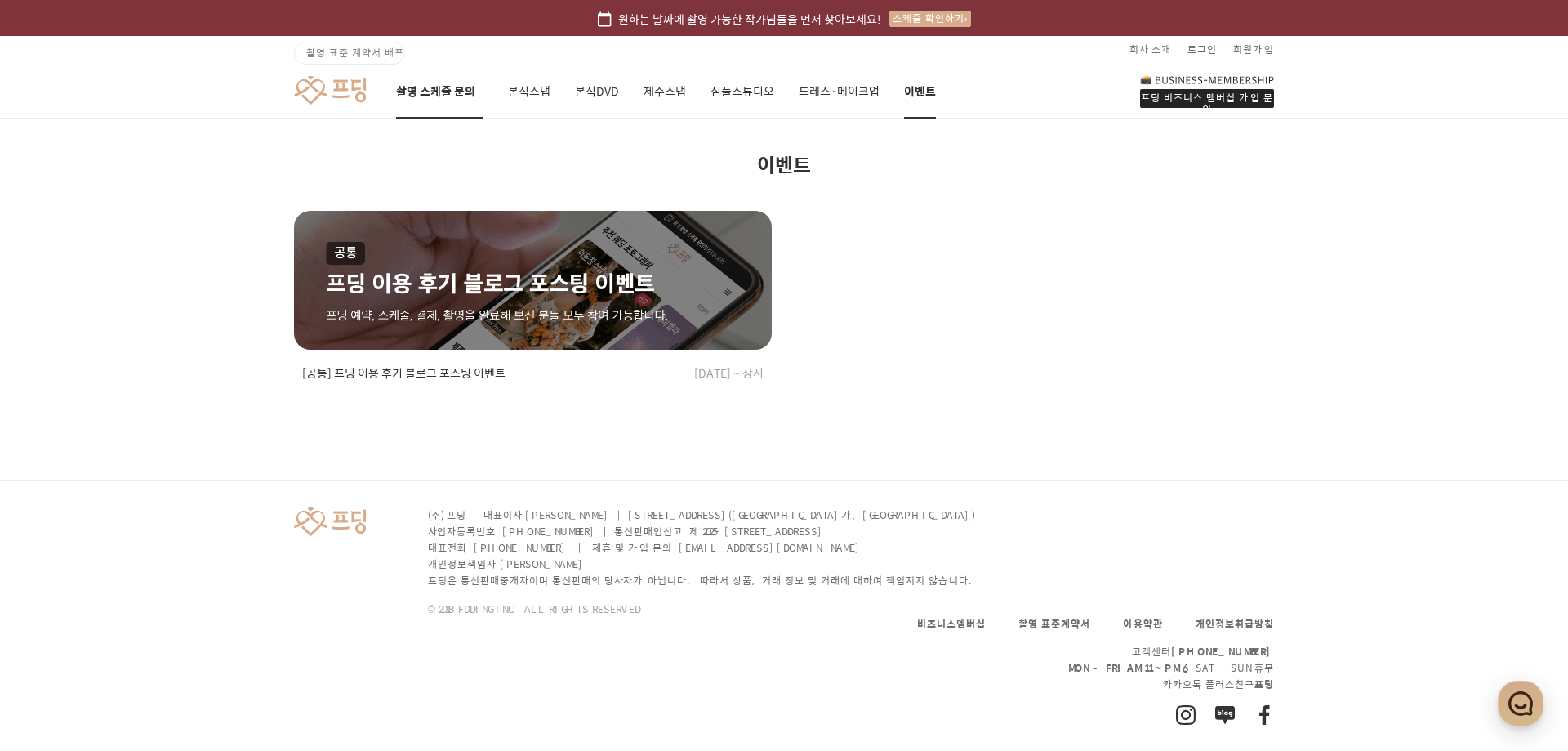
click at [448, 88] on link "촬영 스케줄 문의" at bounding box center [439, 92] width 87 height 56
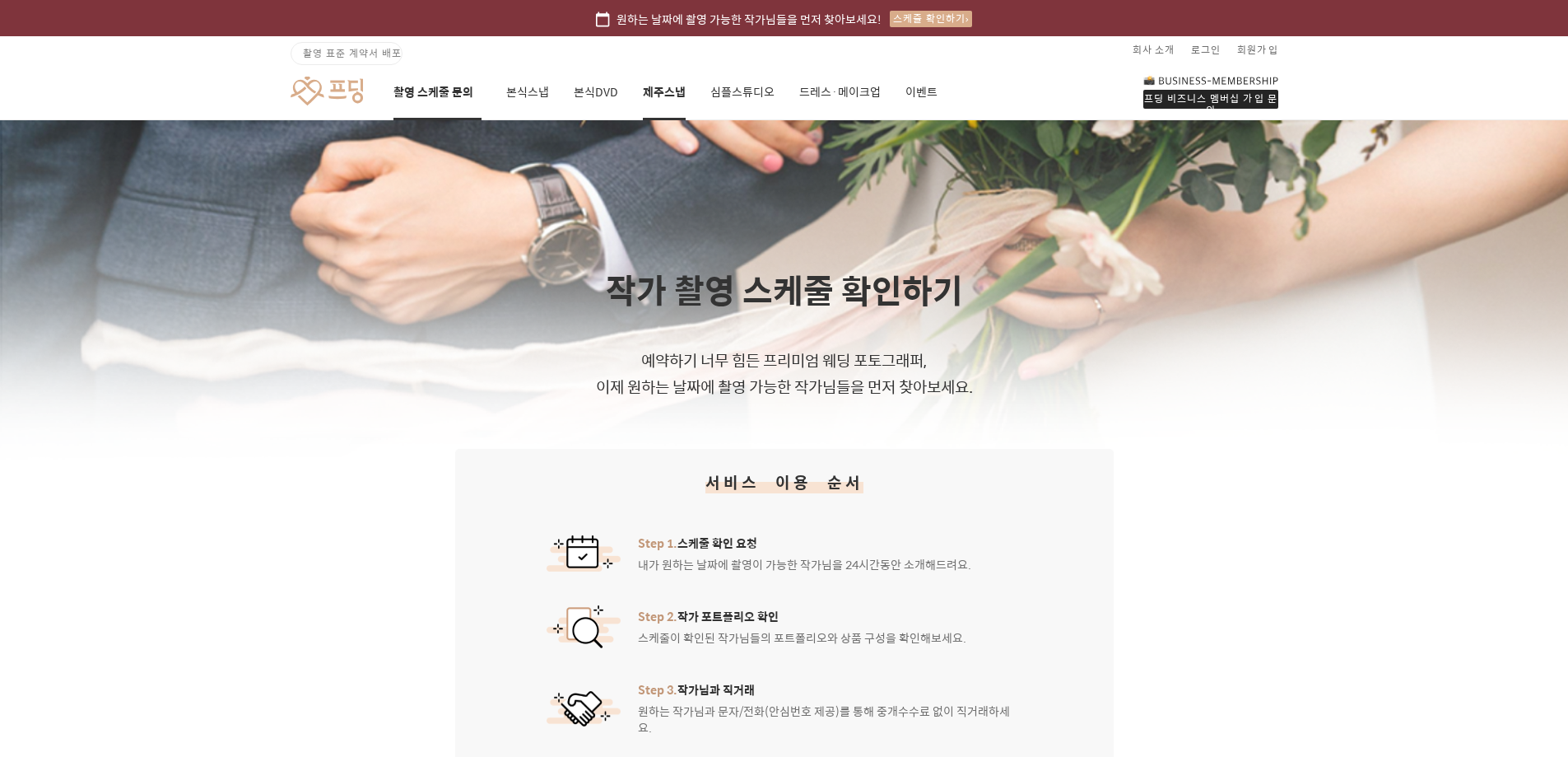
click at [661, 93] on link "제주스냅" at bounding box center [663, 92] width 43 height 56
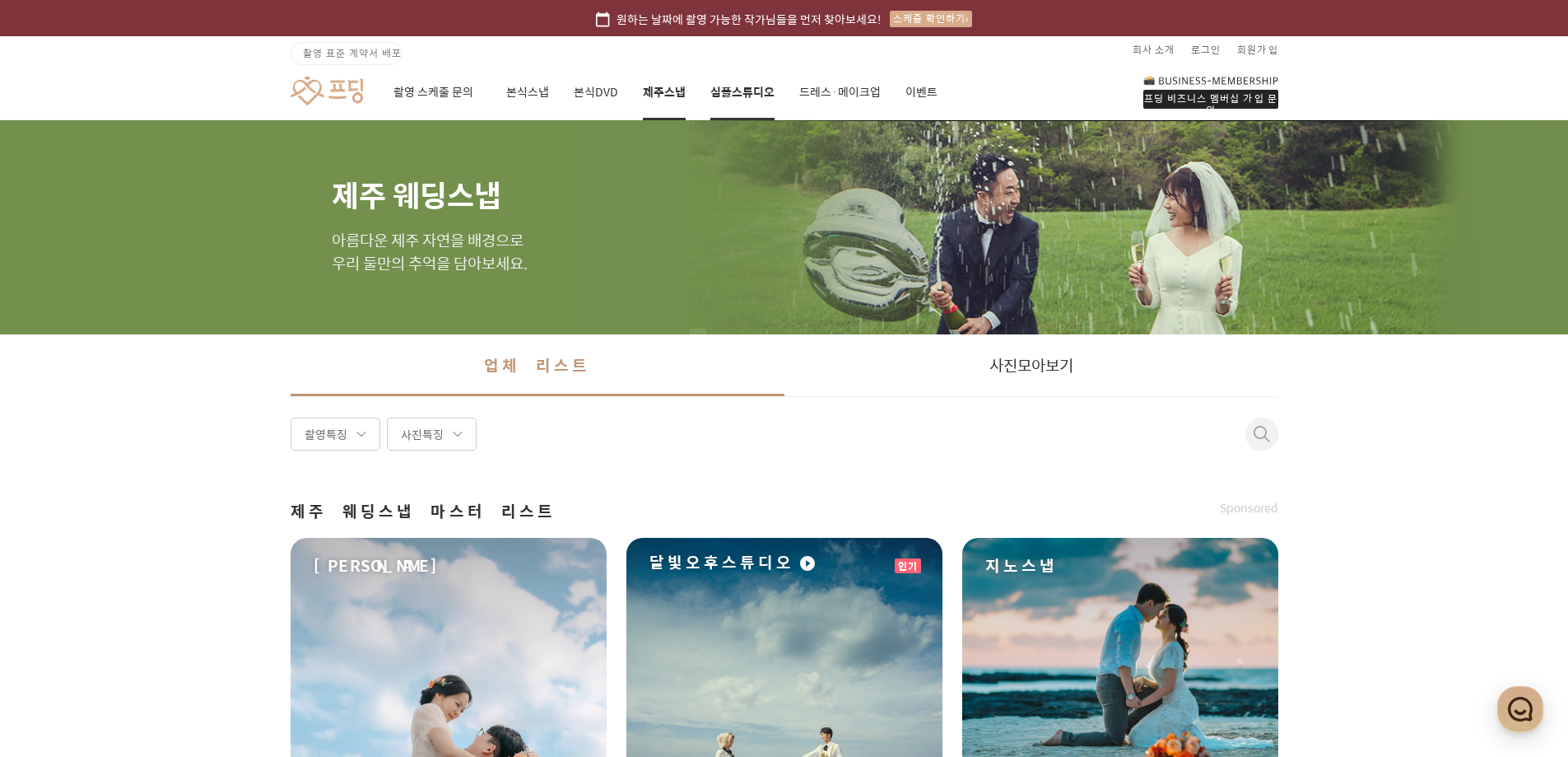
click at [738, 92] on link "심플스튜디오" at bounding box center [742, 92] width 64 height 56
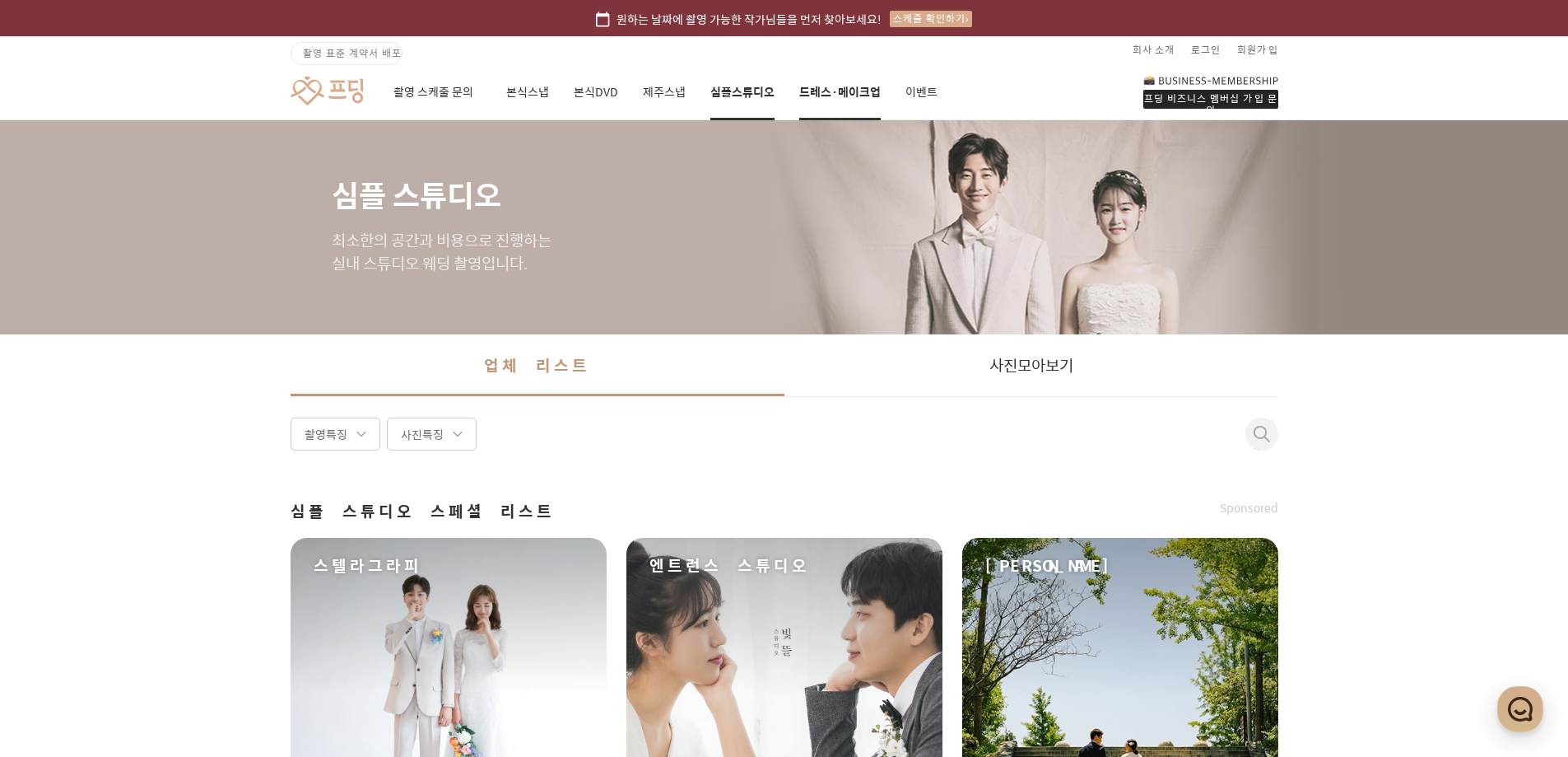
click at [831, 91] on link "드레스·메이크업" at bounding box center [840, 92] width 82 height 56
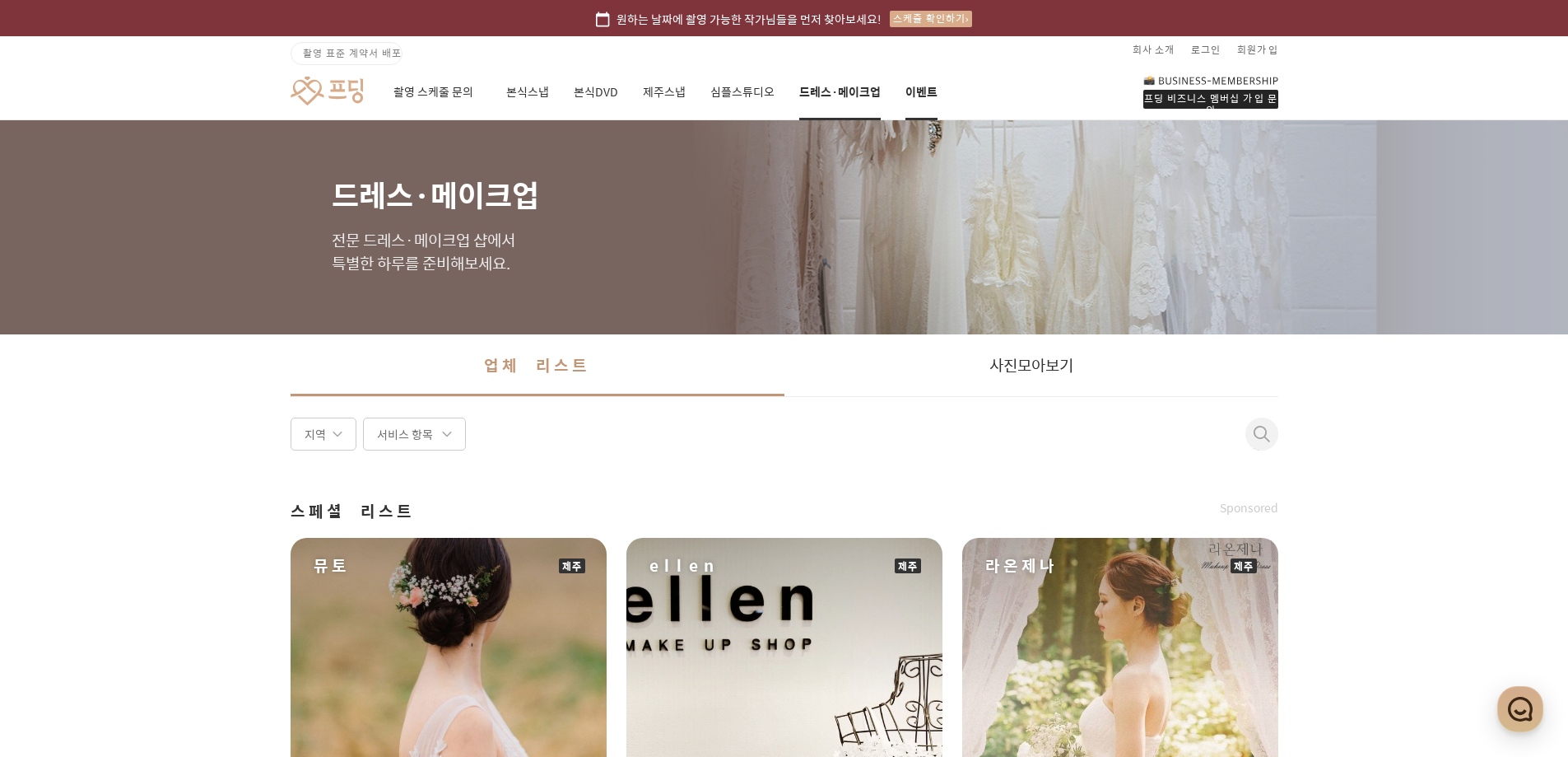
click at [910, 97] on link "이벤트" at bounding box center [921, 92] width 32 height 56
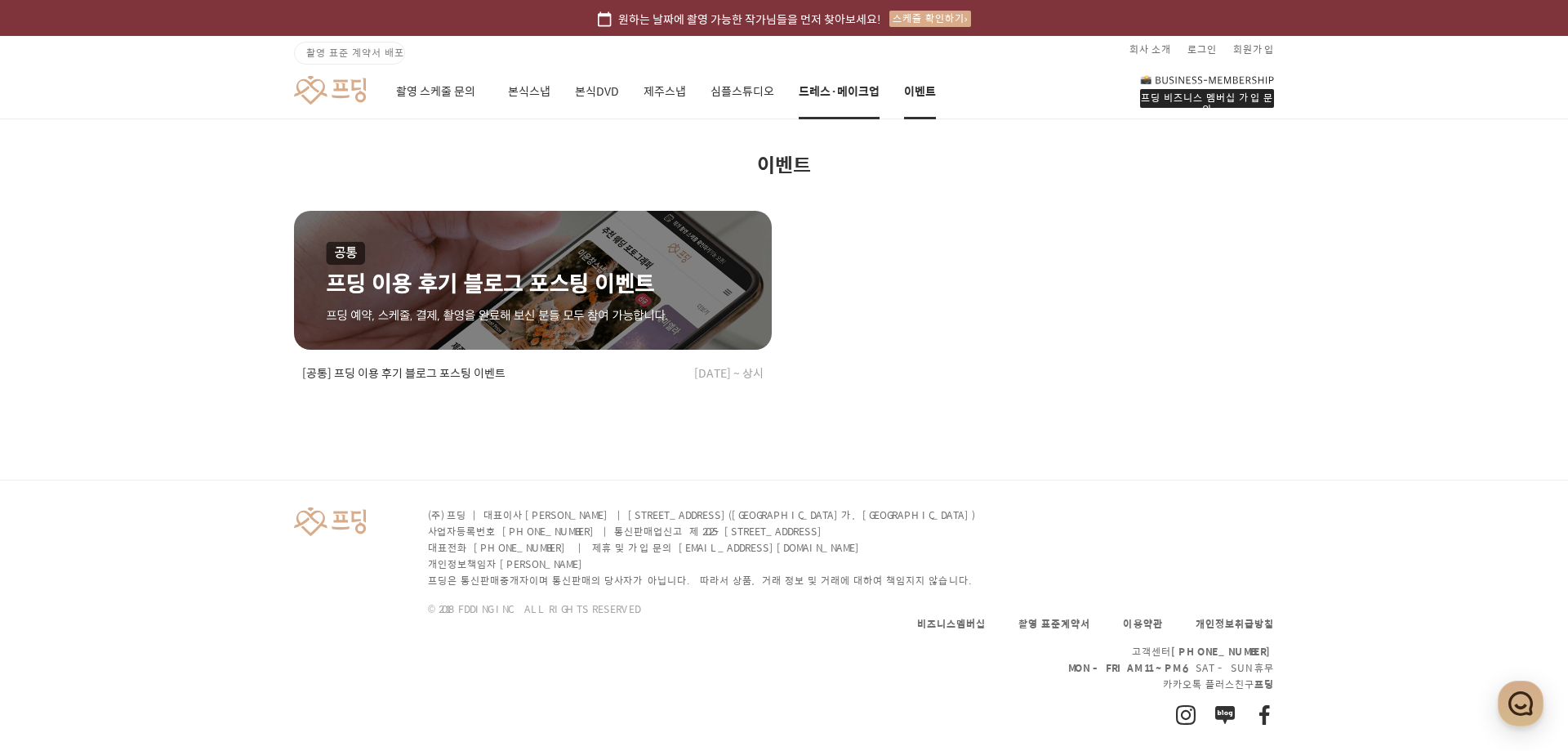
click at [844, 90] on link "드레스·메이크업" at bounding box center [839, 92] width 81 height 56
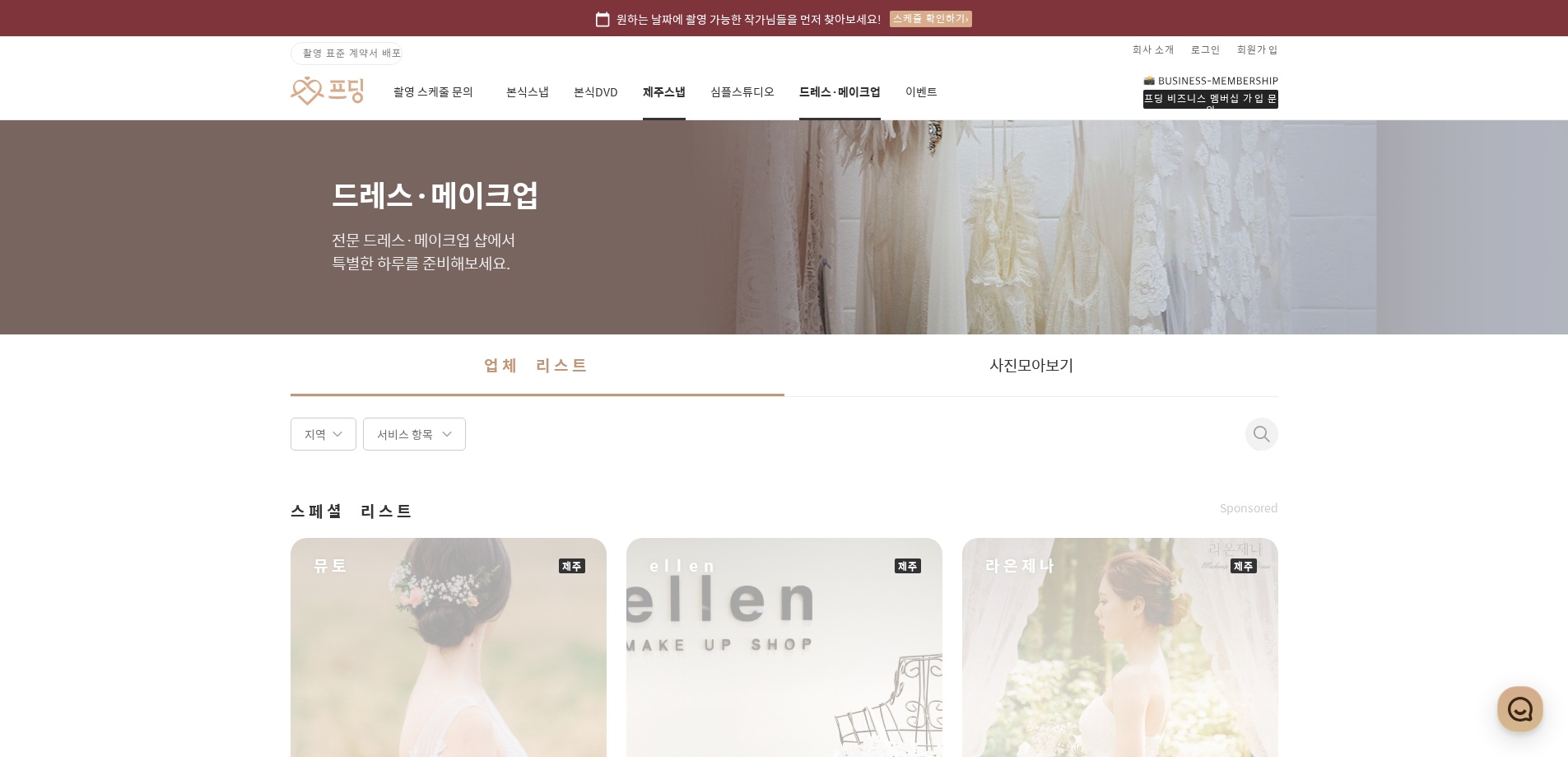
click at [659, 96] on link "제주스냅" at bounding box center [663, 92] width 43 height 56
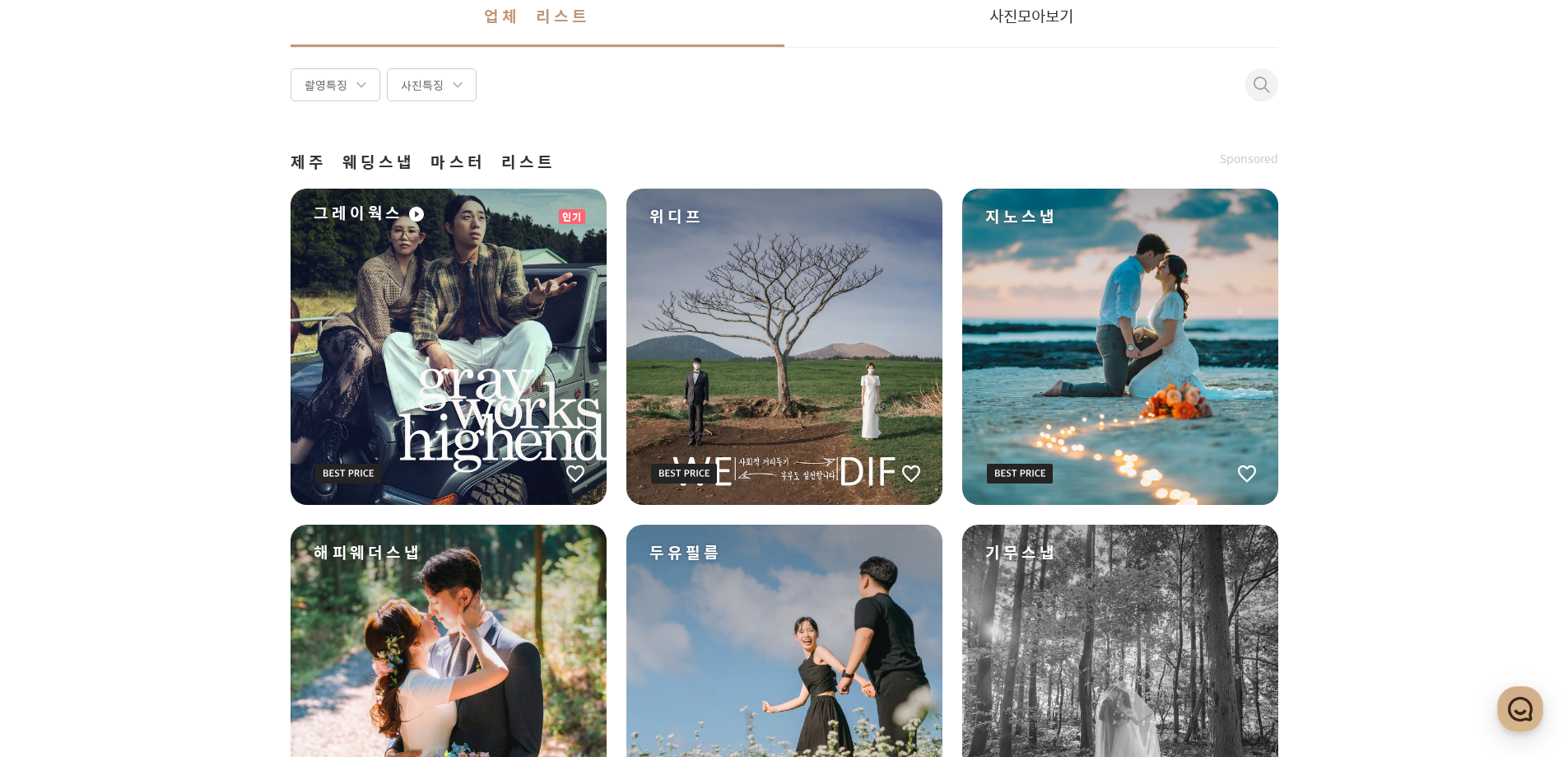
scroll to position [329, 0]
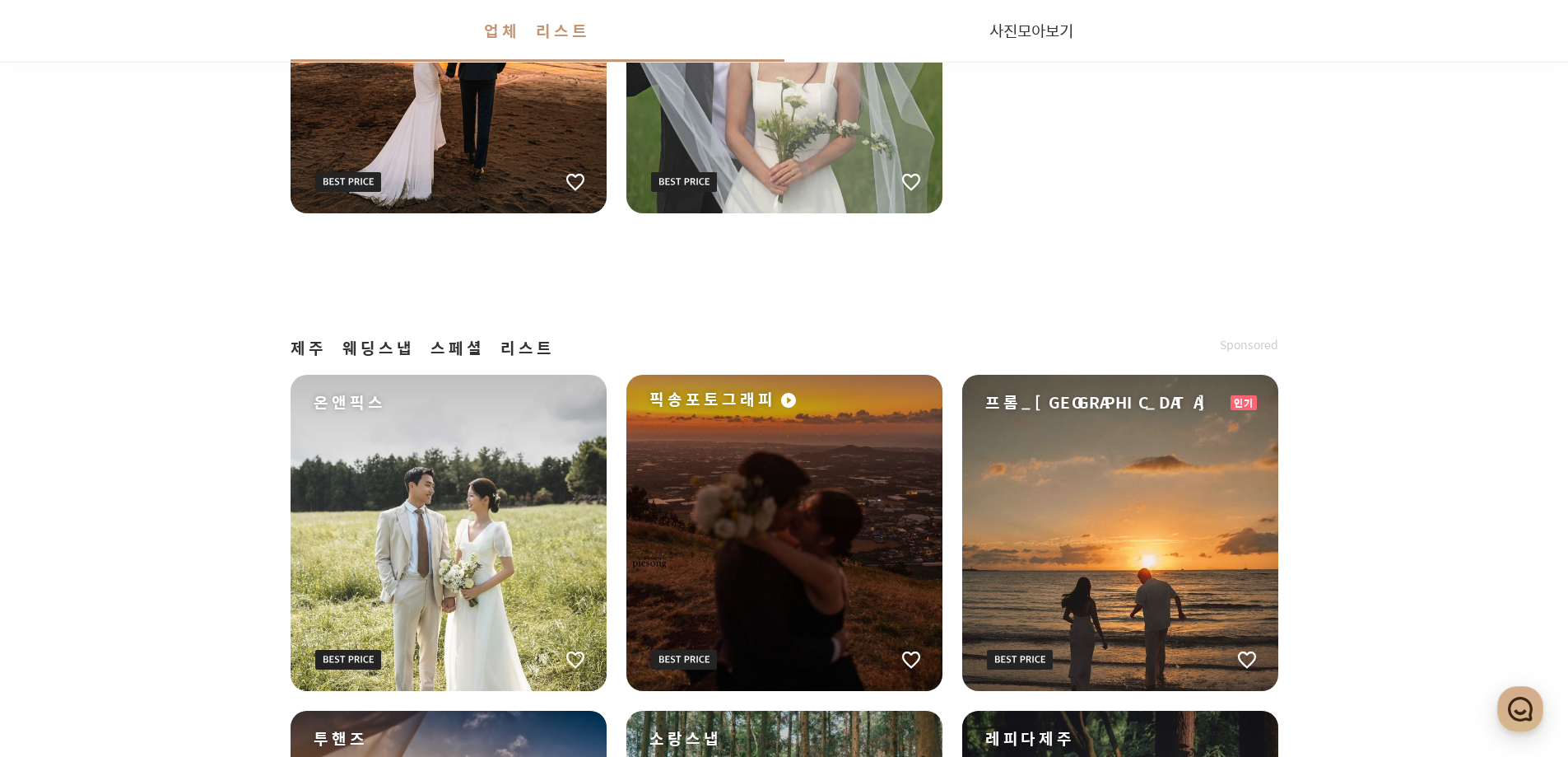
scroll to position [1646, 0]
click at [108, 546] on div "원하는 날짜에 촬영 가능한 작가님들을 먼저 찾아보세요! 스케줄 확인하기 촬영 표준 계약서 배포 회사 소개 로그인 회원가입 프딩 비즈니스 멤버십…" at bounding box center [784, 170] width 1568 height 3634
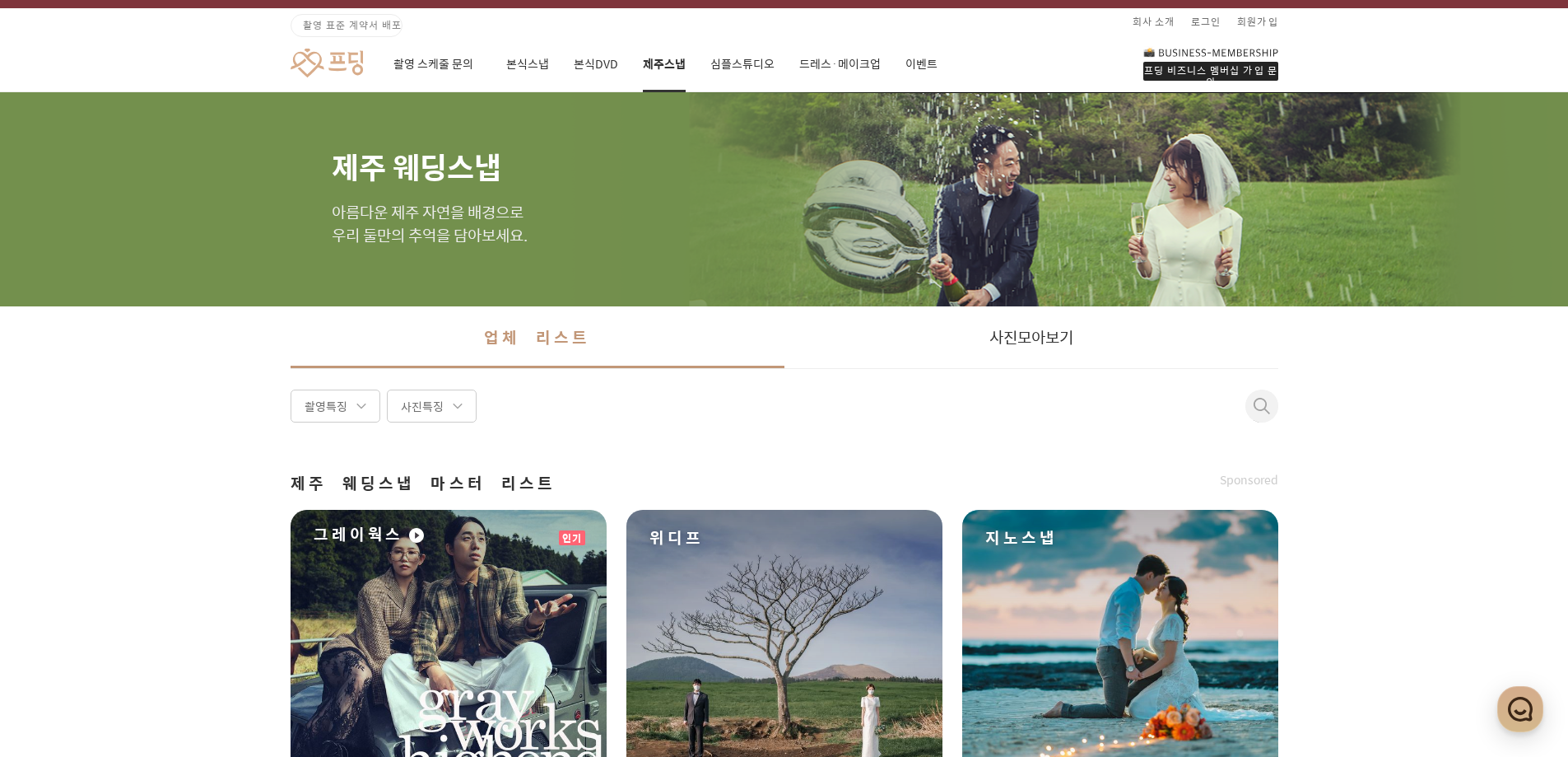
scroll to position [0, 0]
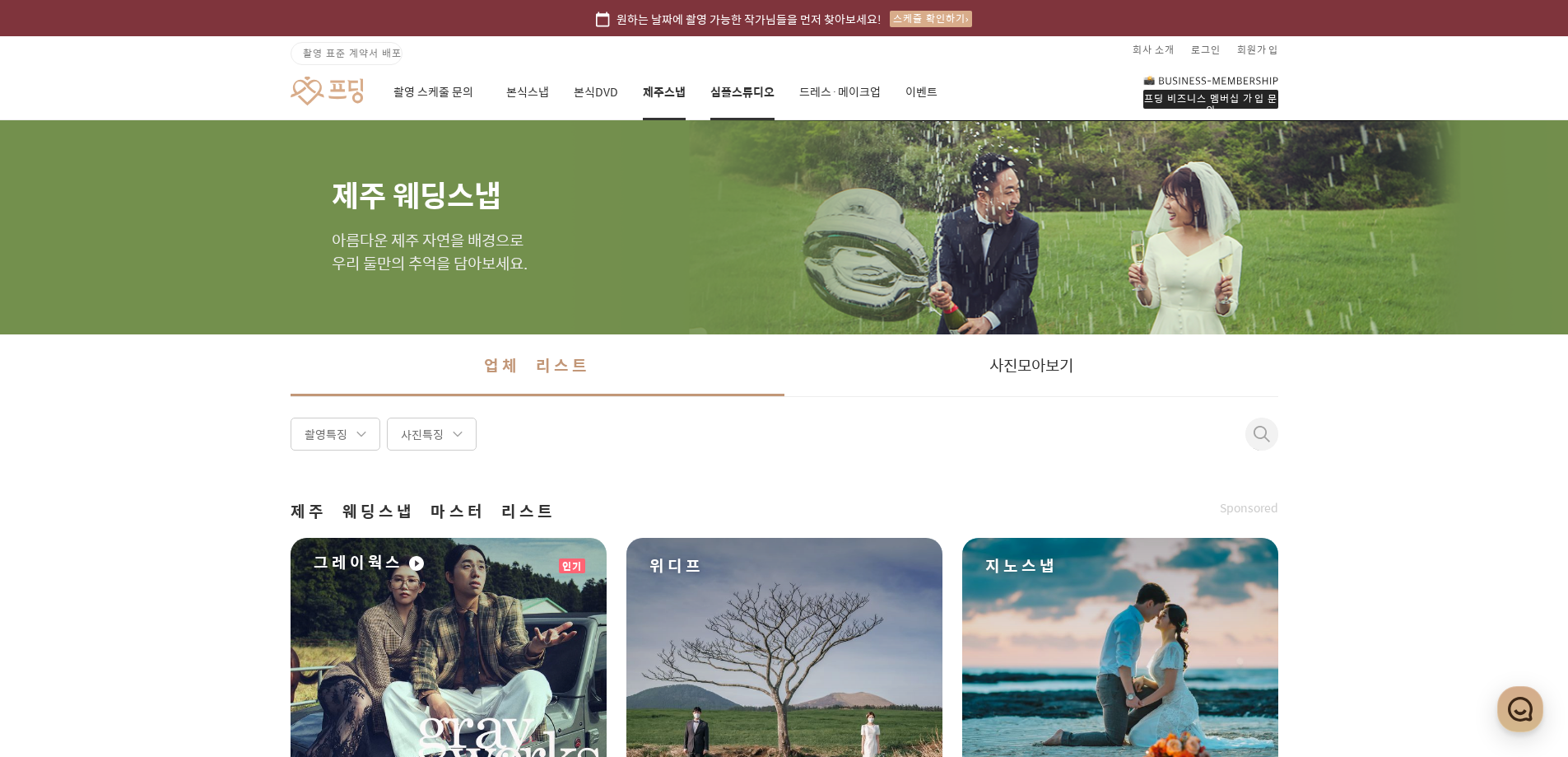
click at [739, 94] on link "심플스튜디오" at bounding box center [742, 92] width 64 height 56
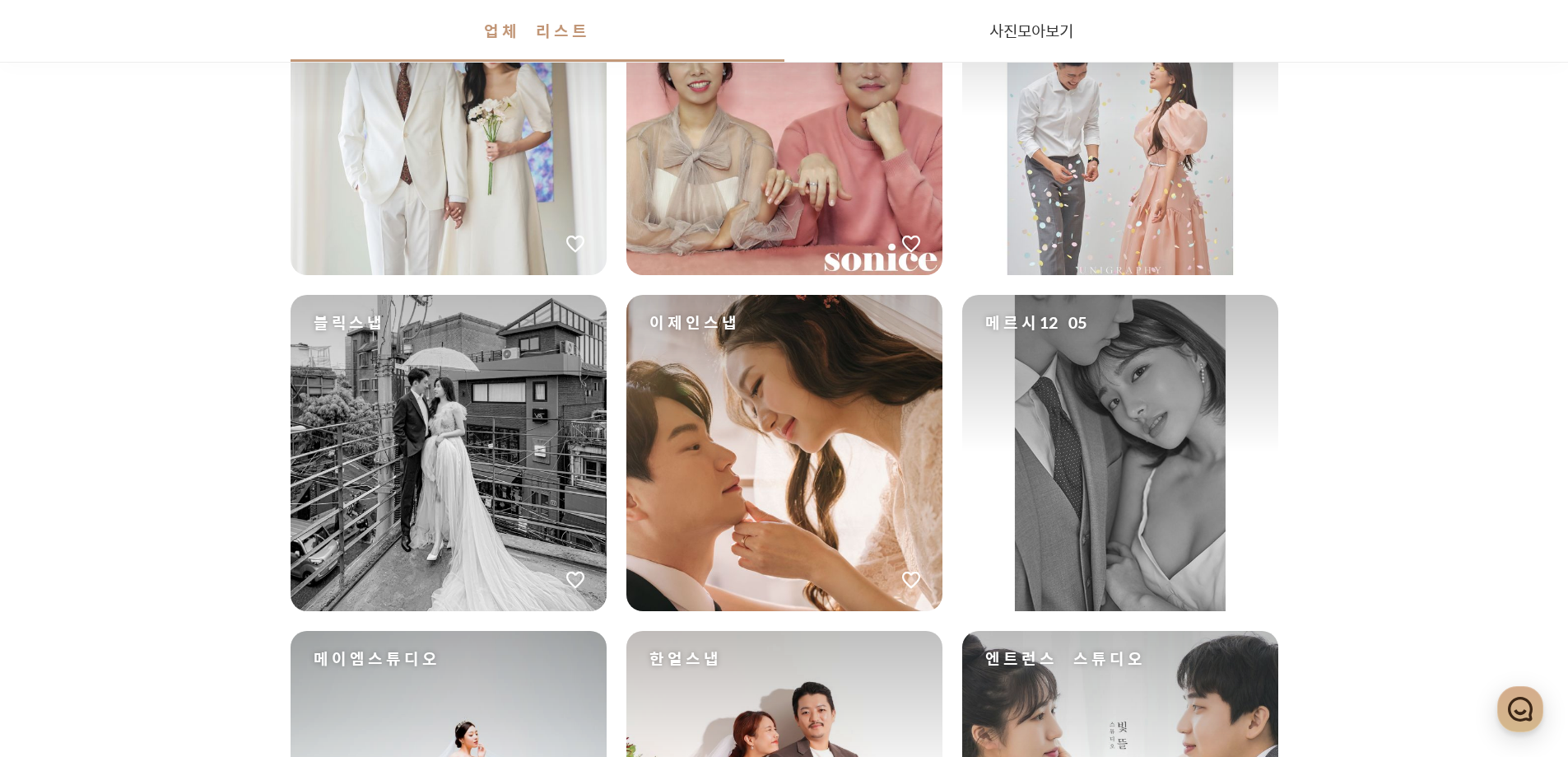
scroll to position [2552, 0]
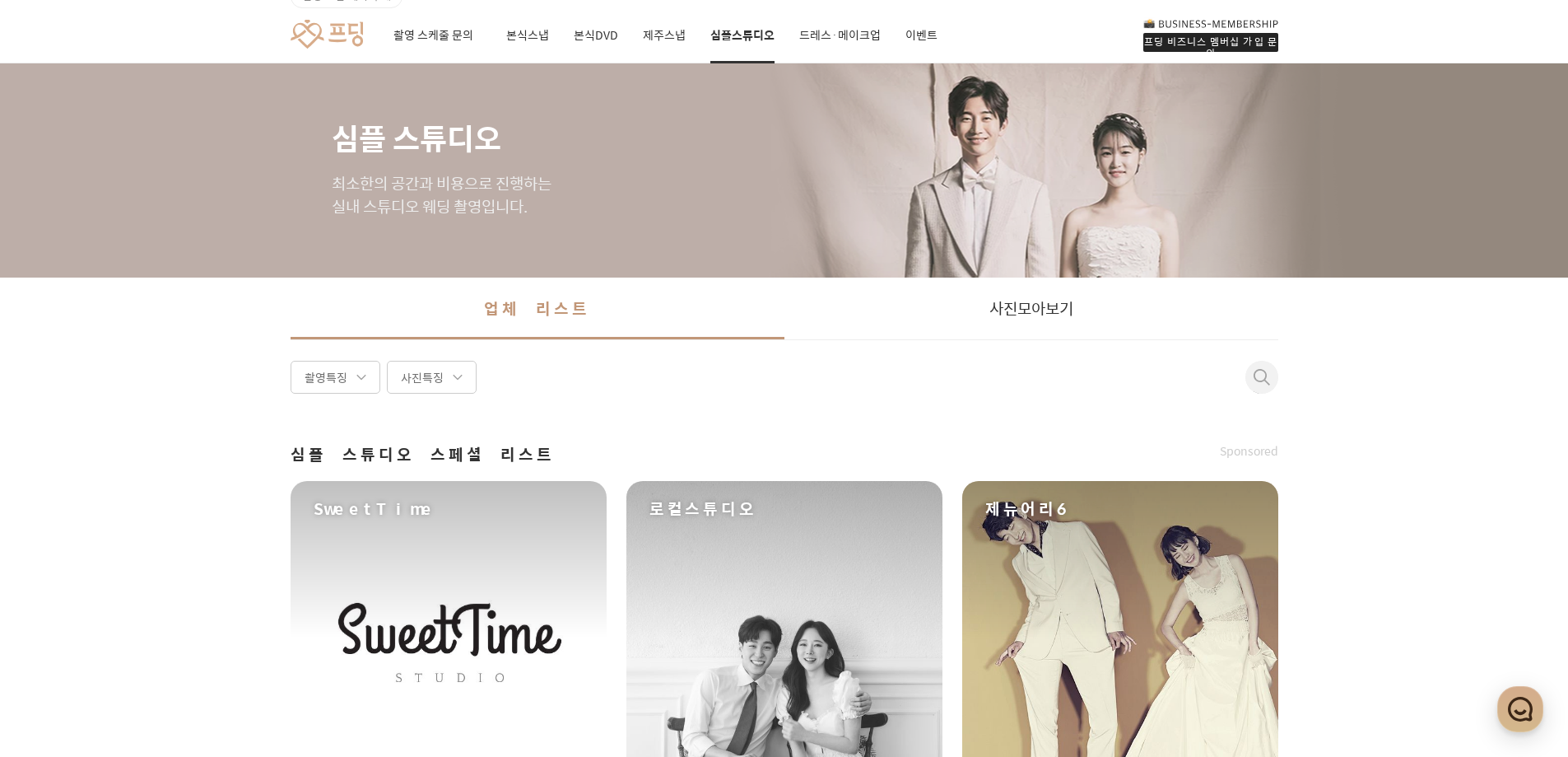
scroll to position [0, 0]
